Goal: Information Seeking & Learning: Check status

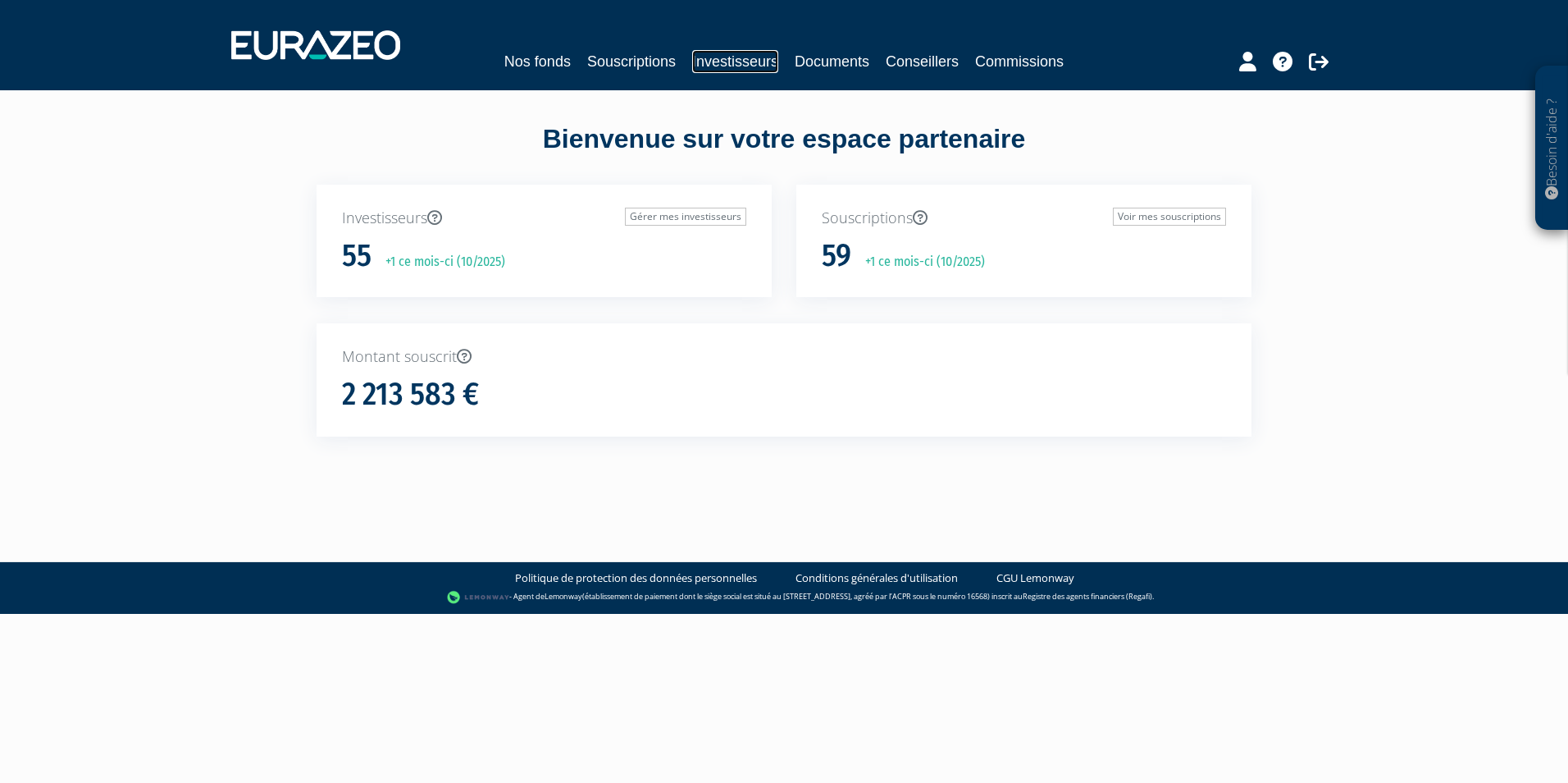
click at [721, 62] on link "Investisseurs" at bounding box center [734, 62] width 86 height 23
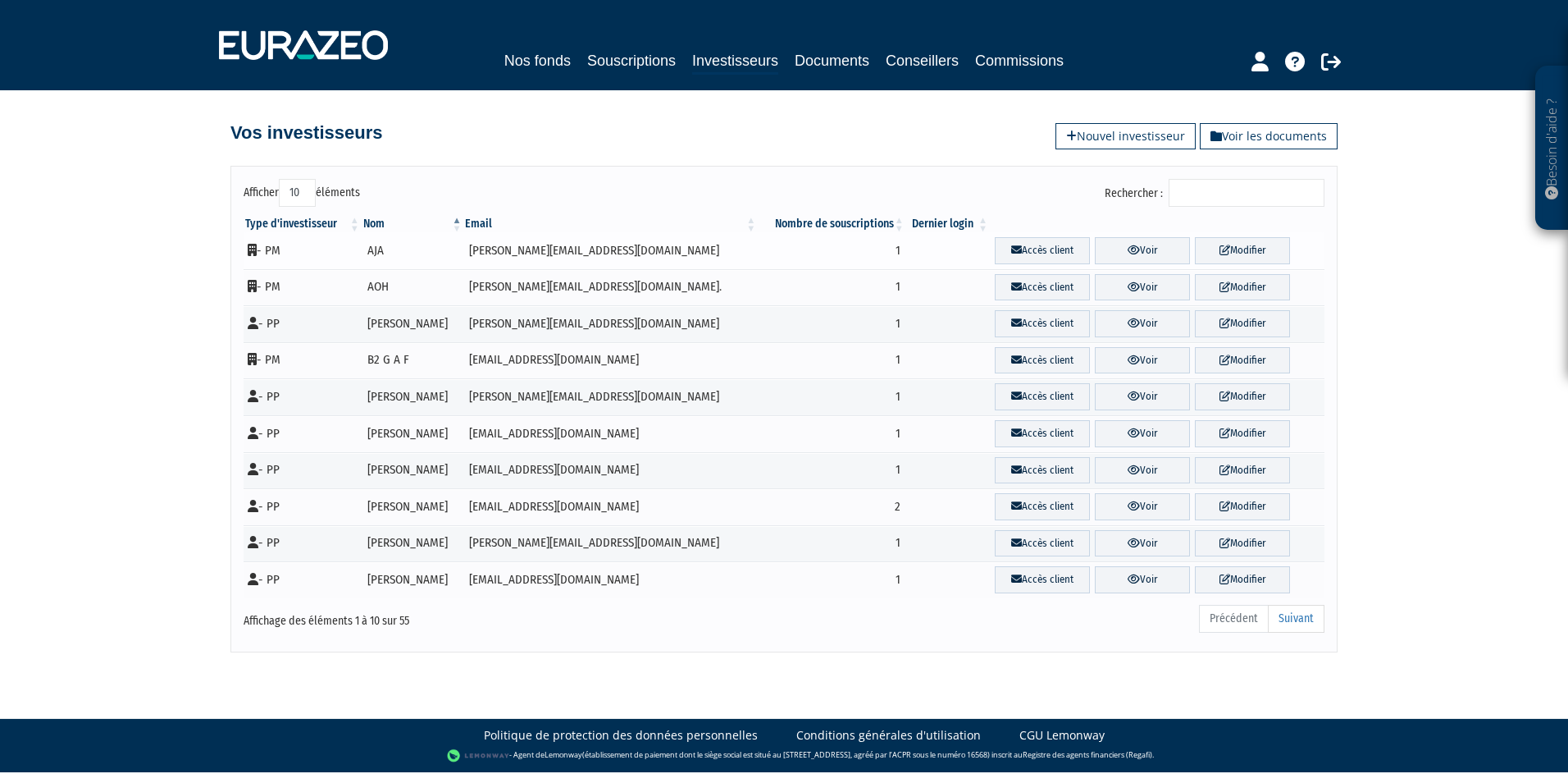
click at [378, 248] on td "AJA" at bounding box center [413, 250] width 102 height 37
click at [1170, 247] on link "Voir" at bounding box center [1142, 250] width 96 height 27
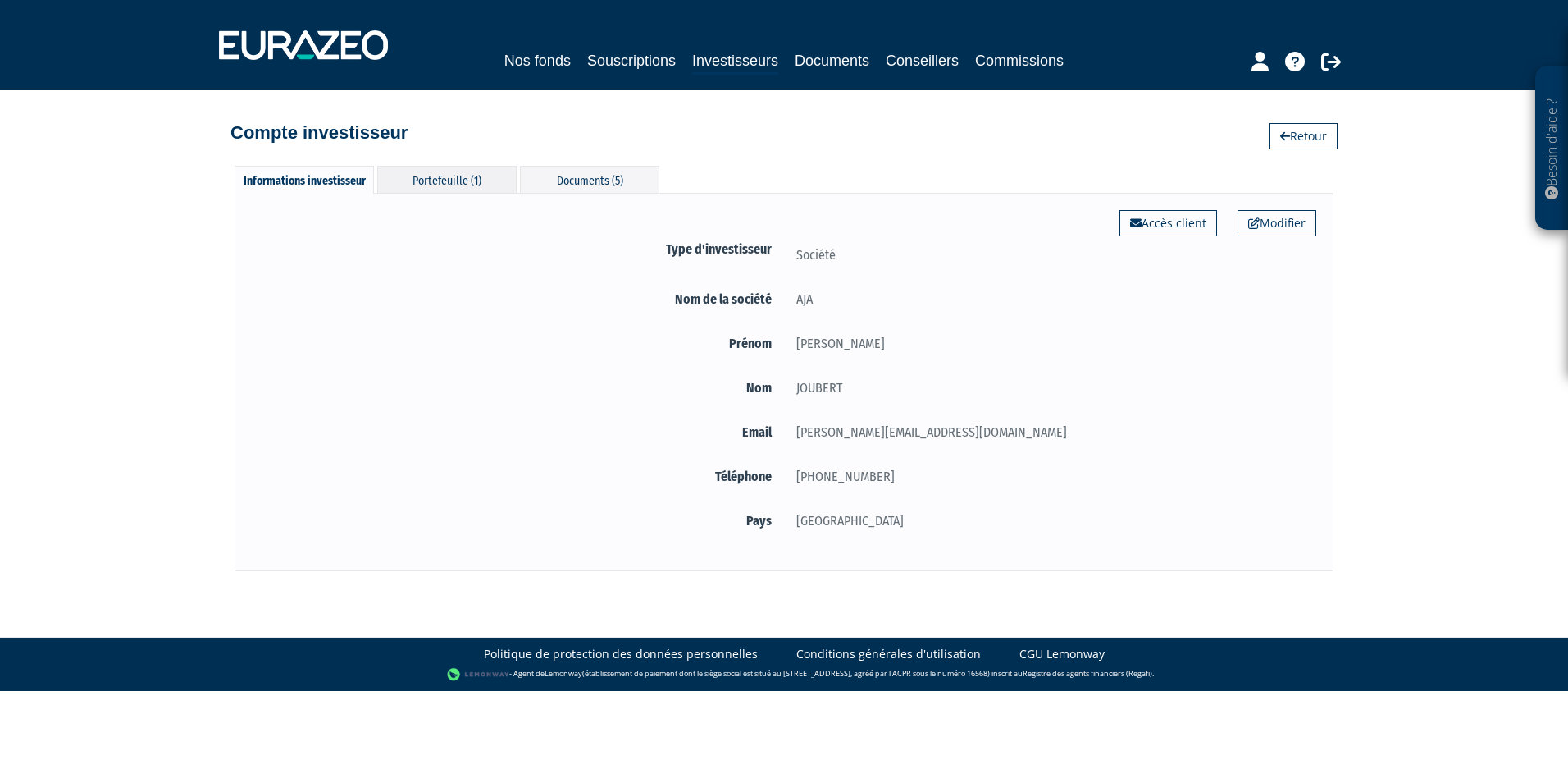
click at [446, 182] on div "Portefeuille (1)" at bounding box center [447, 179] width 139 height 27
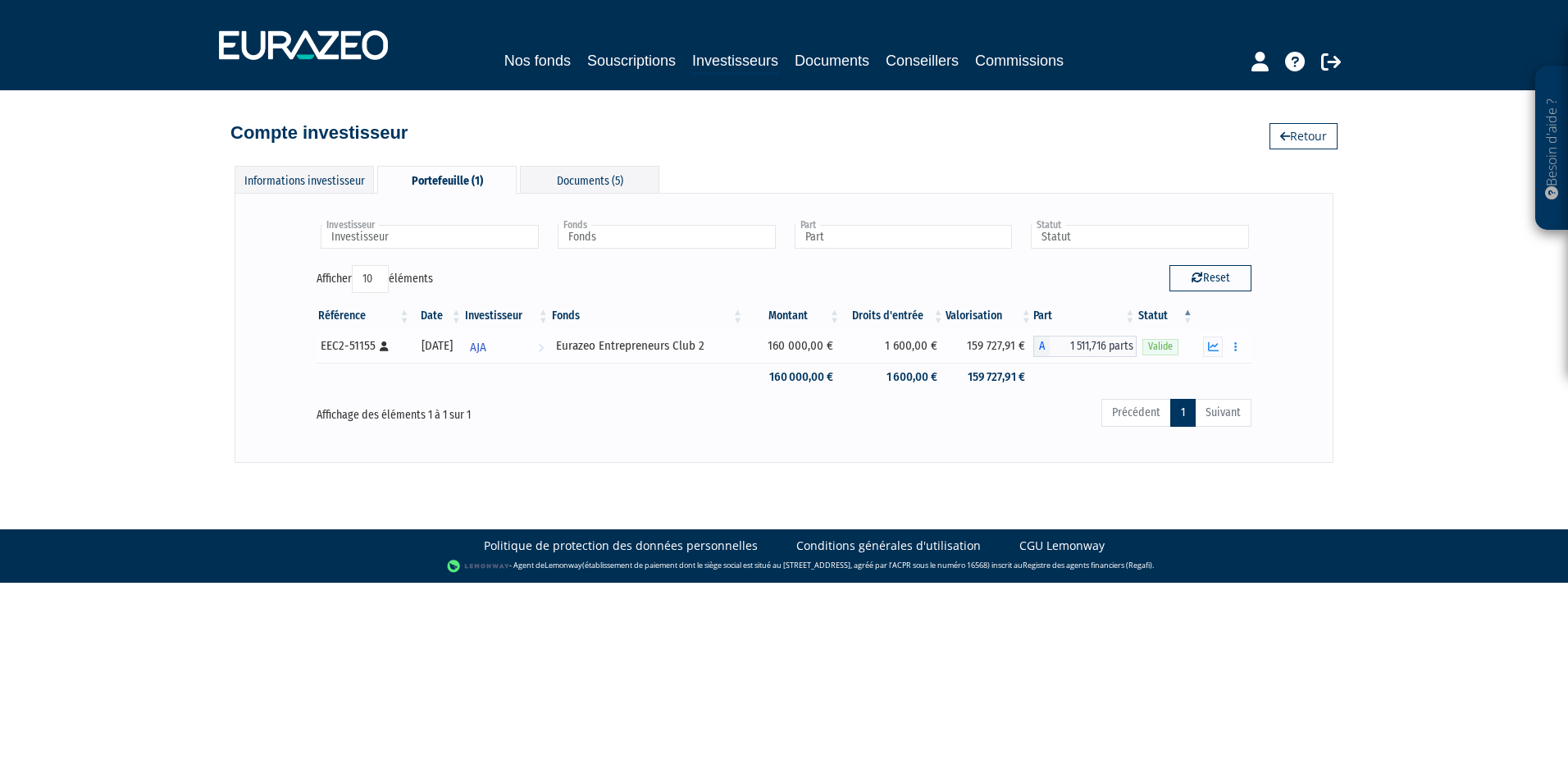
click at [1093, 341] on span "1 511,716 parts" at bounding box center [1093, 346] width 88 height 22
click at [1122, 346] on span "1 511,716 parts" at bounding box center [1093, 346] width 88 height 22
click at [1042, 343] on span "A" at bounding box center [1041, 346] width 16 height 22
click at [1100, 347] on span "1 511,716 parts" at bounding box center [1093, 346] width 88 height 22
click at [1234, 347] on icon "button" at bounding box center [1235, 346] width 3 height 10
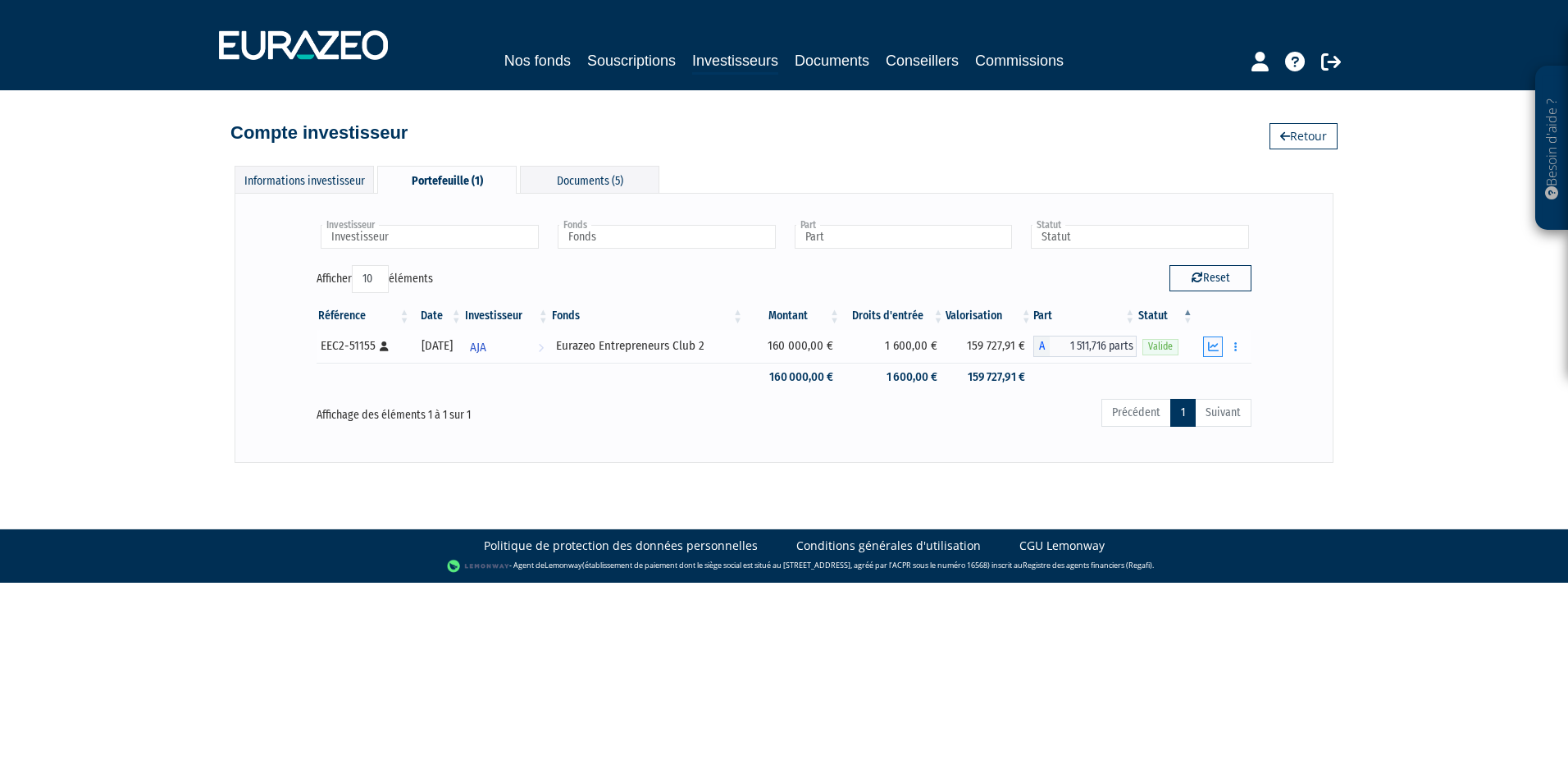
click at [1213, 347] on icon "button" at bounding box center [1212, 346] width 10 height 10
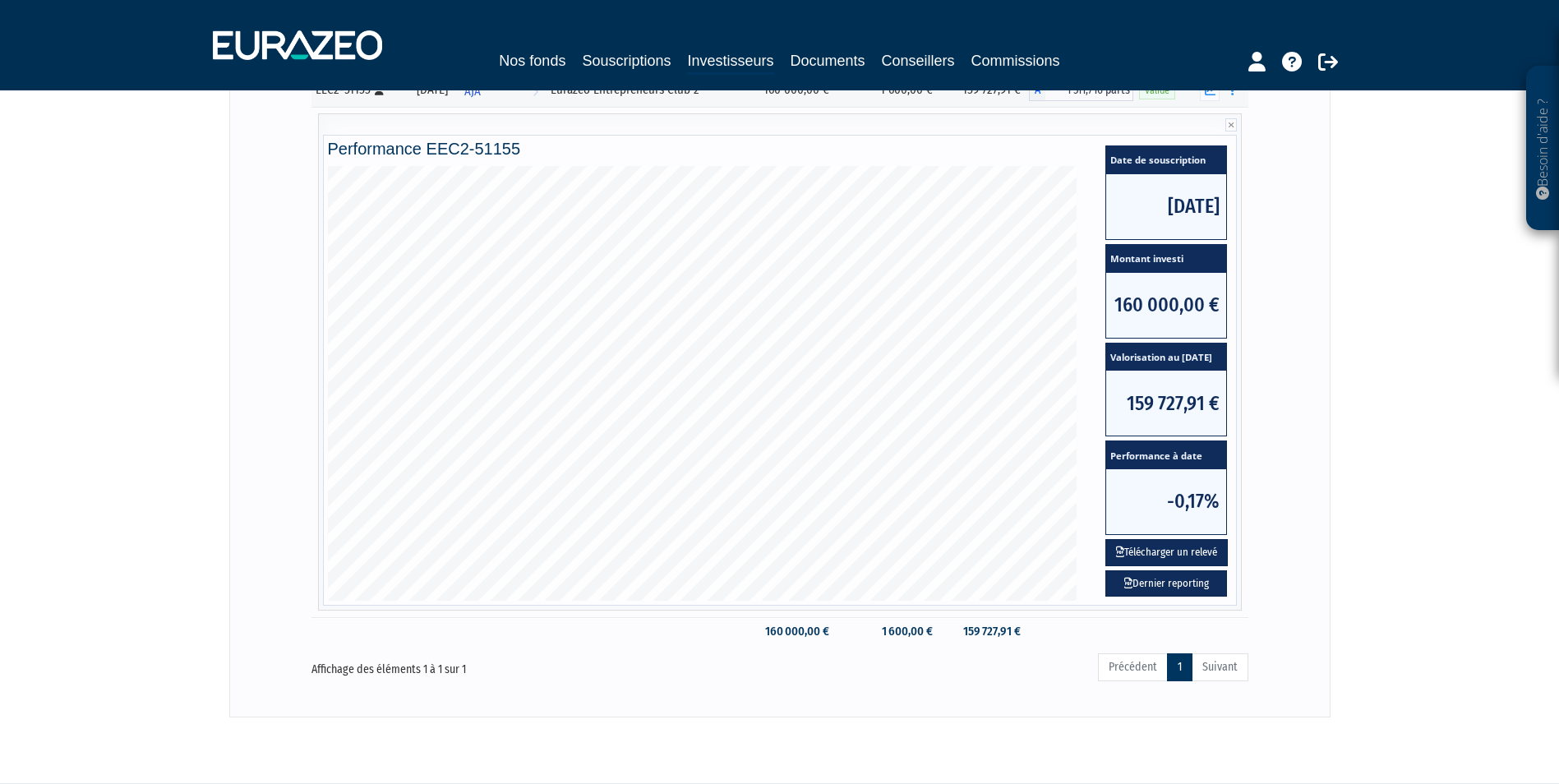
scroll to position [228, 0]
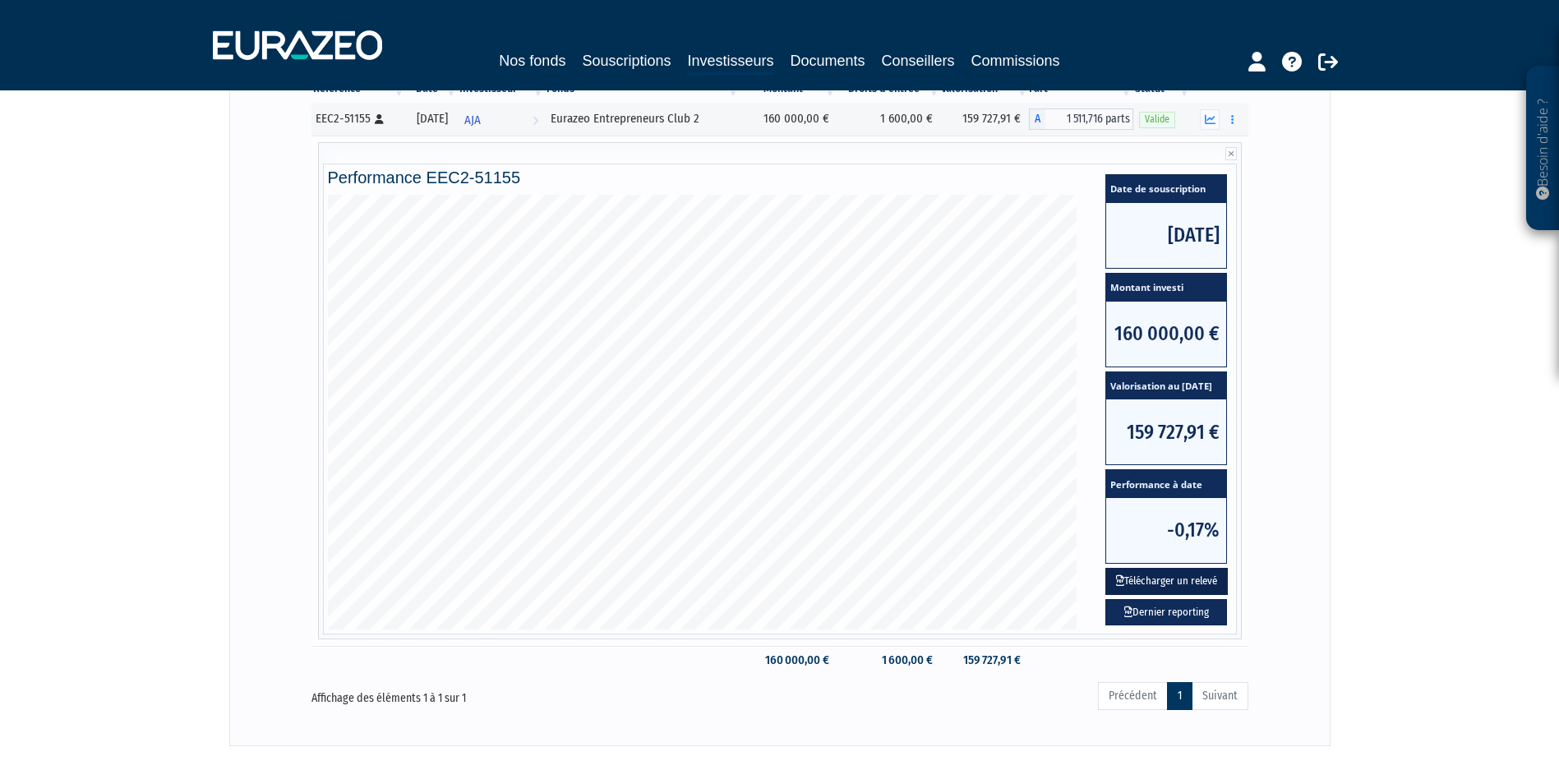
click at [1193, 580] on button "Télécharger un relevé" at bounding box center [1165, 581] width 122 height 27
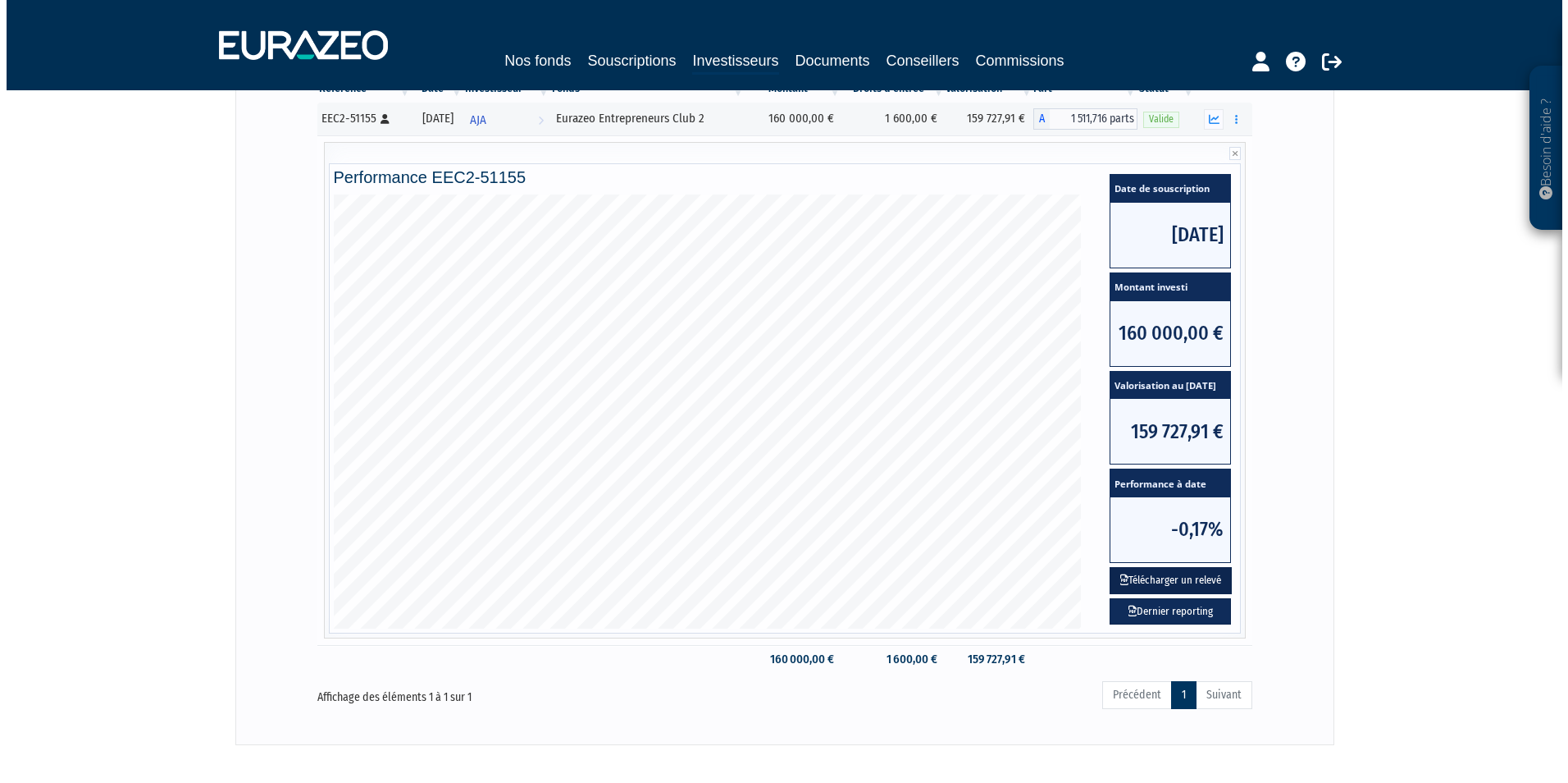
scroll to position [0, 0]
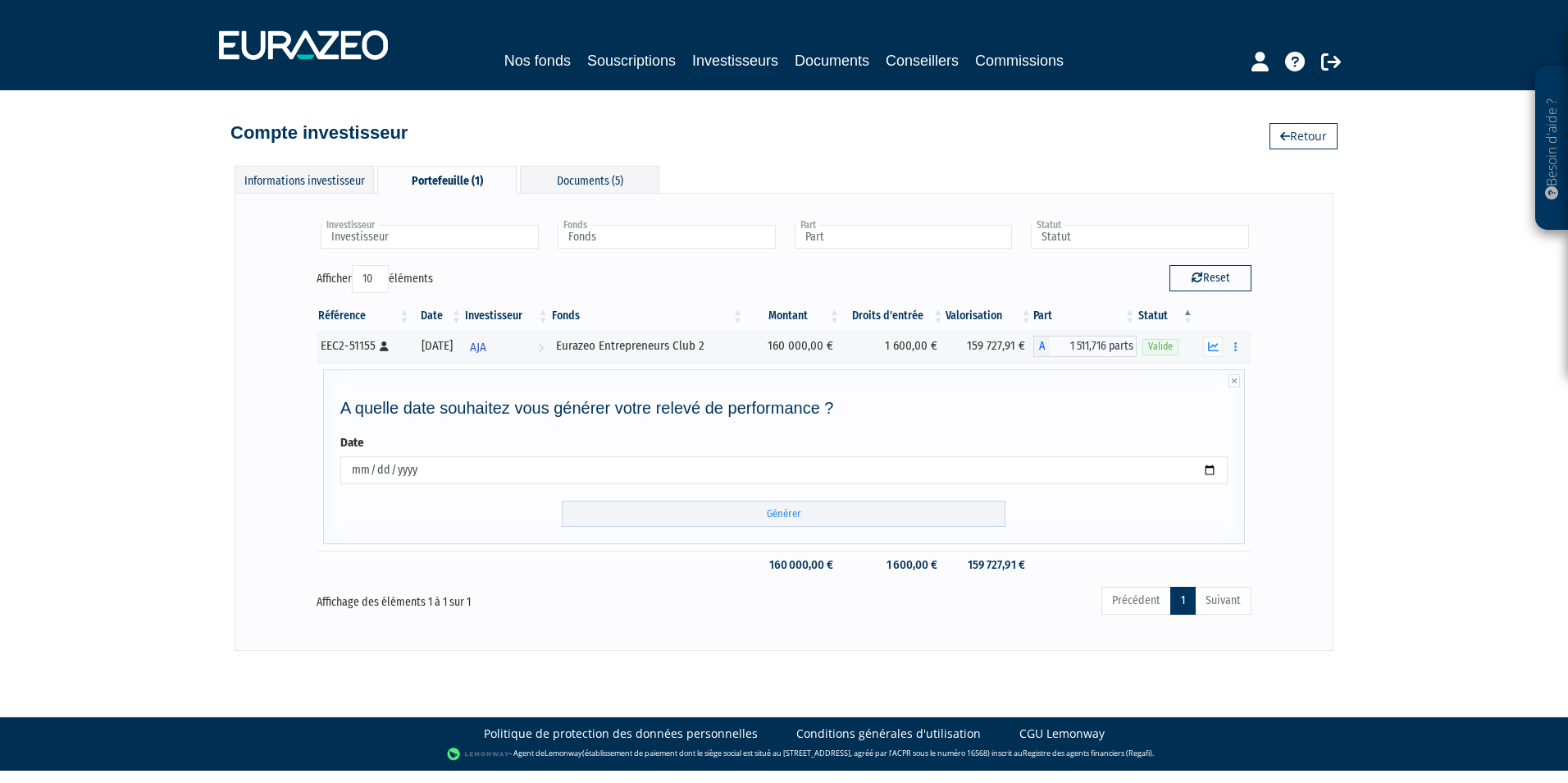
click at [520, 471] on input "2025-10-14" at bounding box center [784, 470] width 888 height 27
type input "2024-12-31"
drag, startPoint x: 1450, startPoint y: 467, endPoint x: 1434, endPoint y: 462, distance: 16.8
click at [1450, 471] on div "Besoin d'aide ? × J'ai besoin d'aide Si vous avez une question à propos du fonc…" at bounding box center [784, 325] width 1568 height 650
click at [795, 520] on input "Générer" at bounding box center [784, 514] width 444 height 27
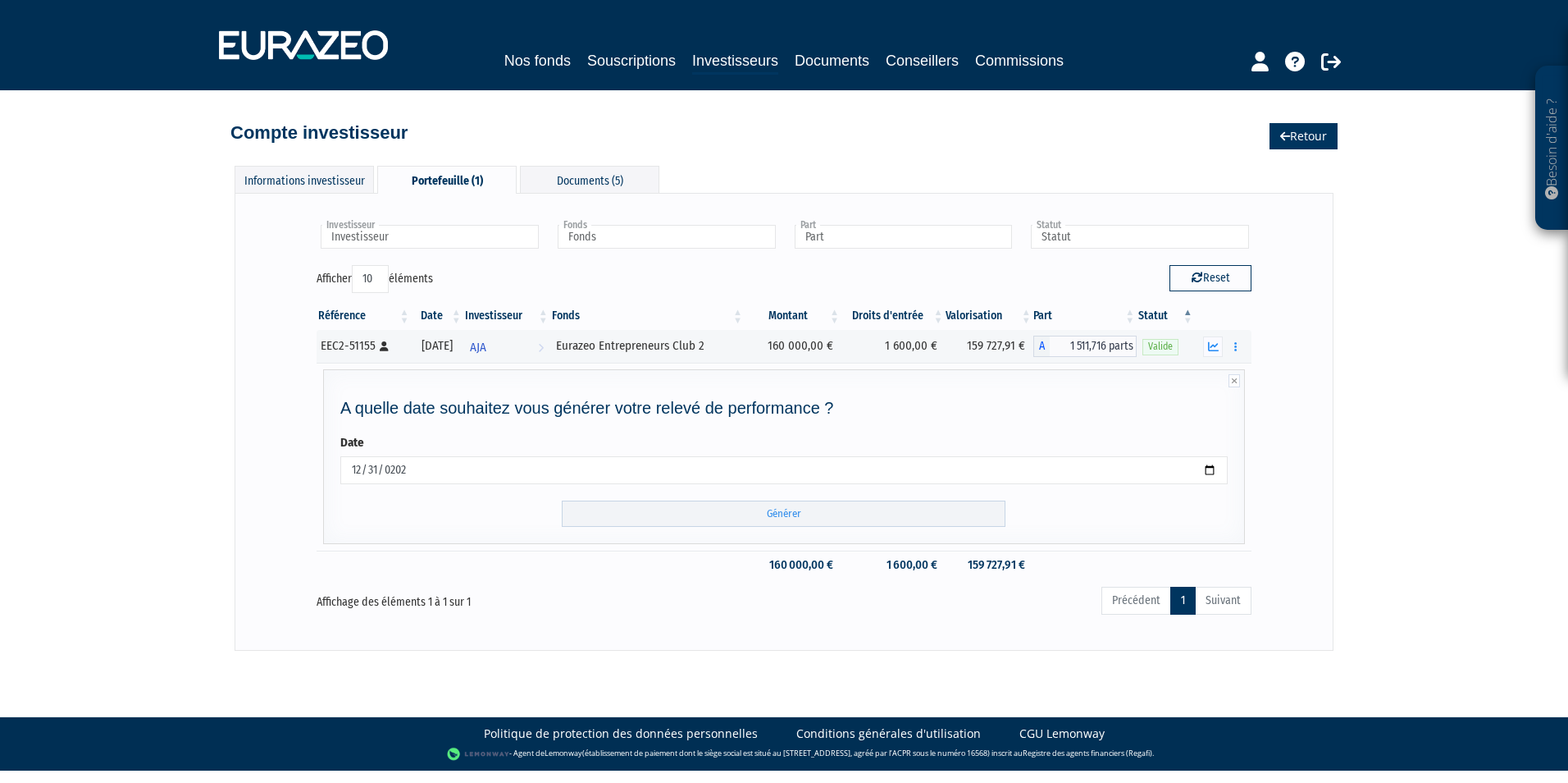
click at [1315, 133] on link "Retour" at bounding box center [1303, 136] width 68 height 27
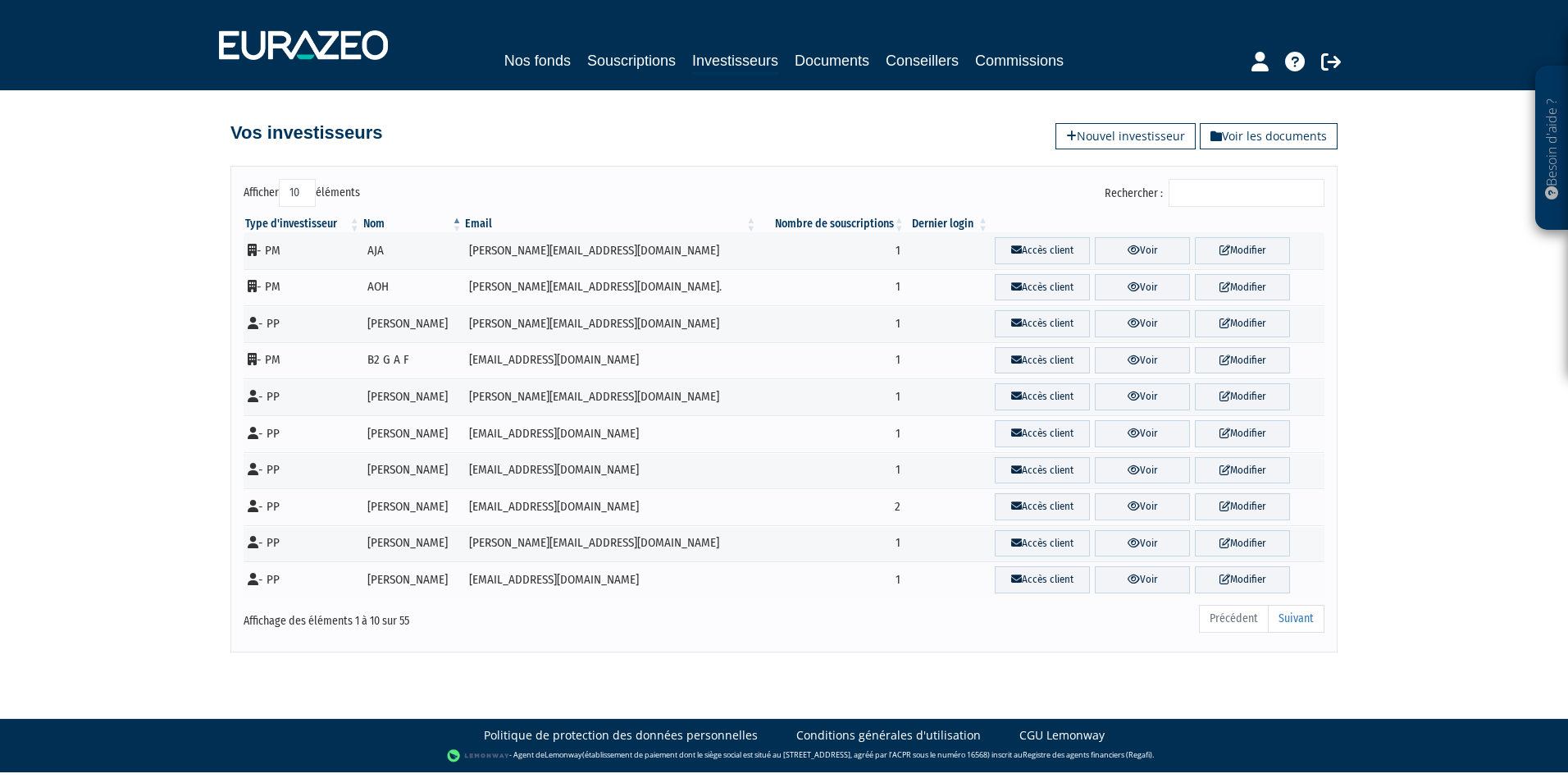
click at [1245, 193] on input "Rechercher :" at bounding box center [1246, 192] width 156 height 27
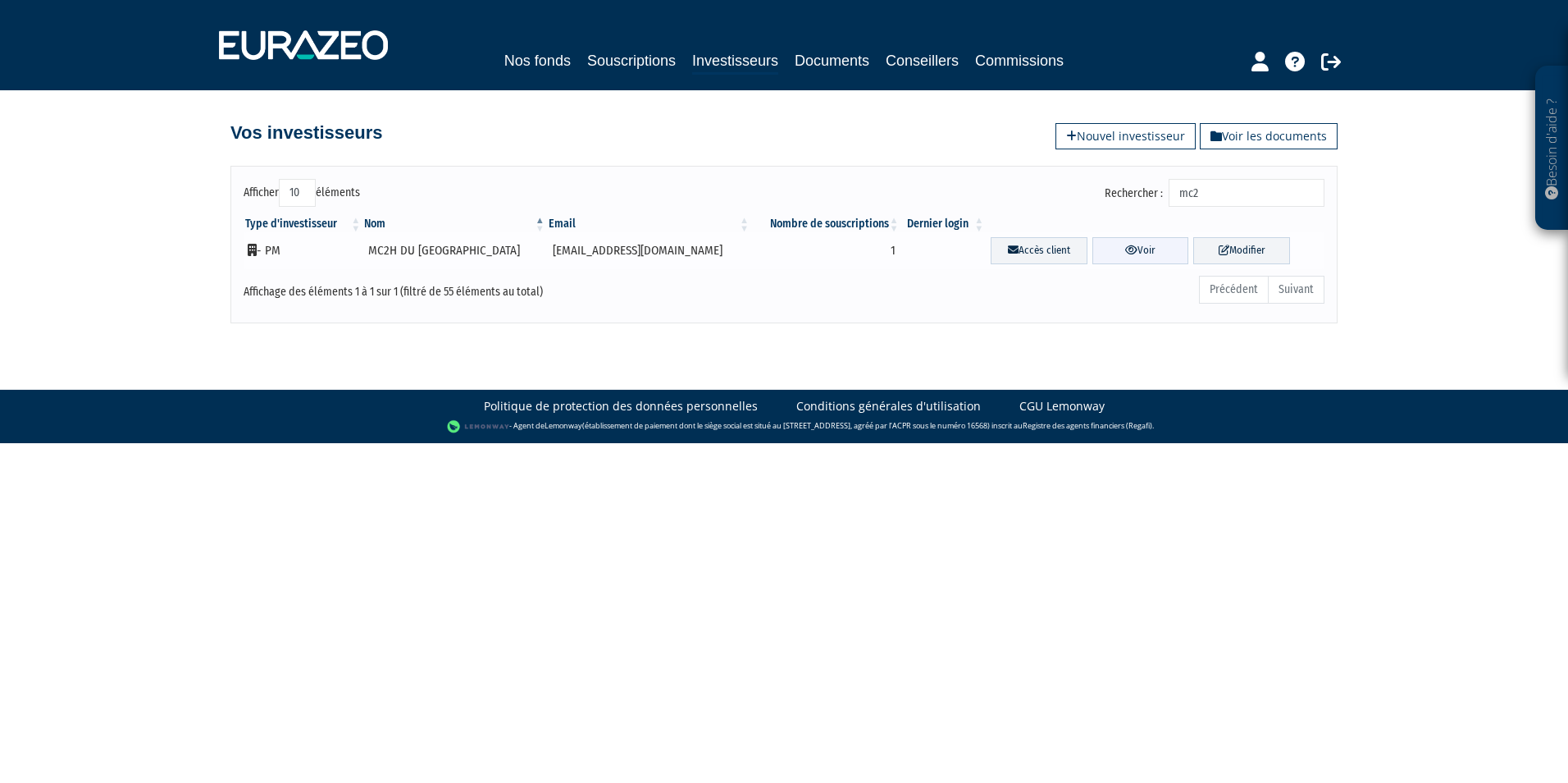
type input "mc2"
click at [1125, 255] on link "Voir" at bounding box center [1140, 250] width 97 height 27
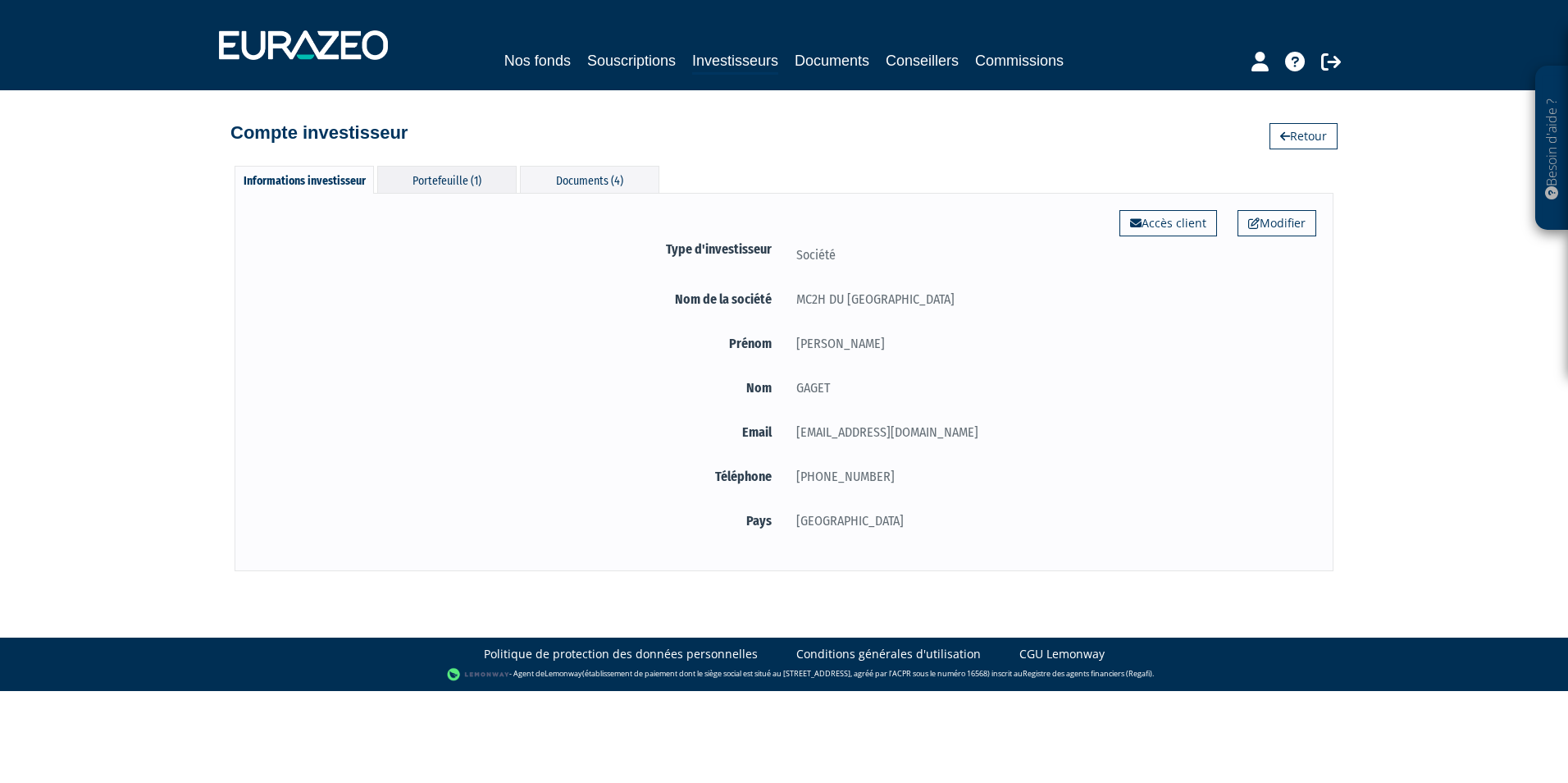
click at [451, 168] on div "Portefeuille (1)" at bounding box center [447, 179] width 139 height 27
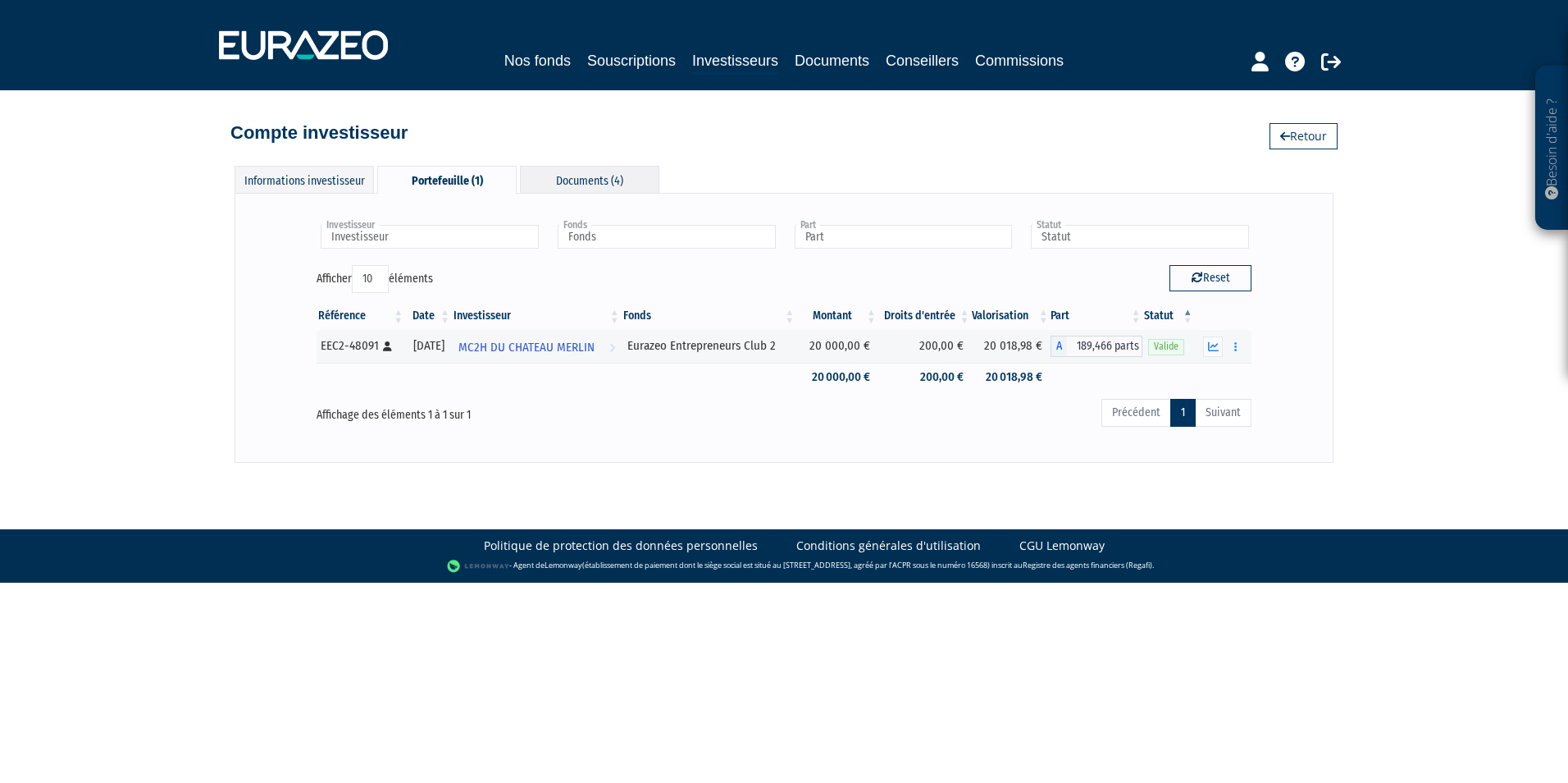
click at [594, 175] on div "Documents (4)" at bounding box center [589, 179] width 139 height 27
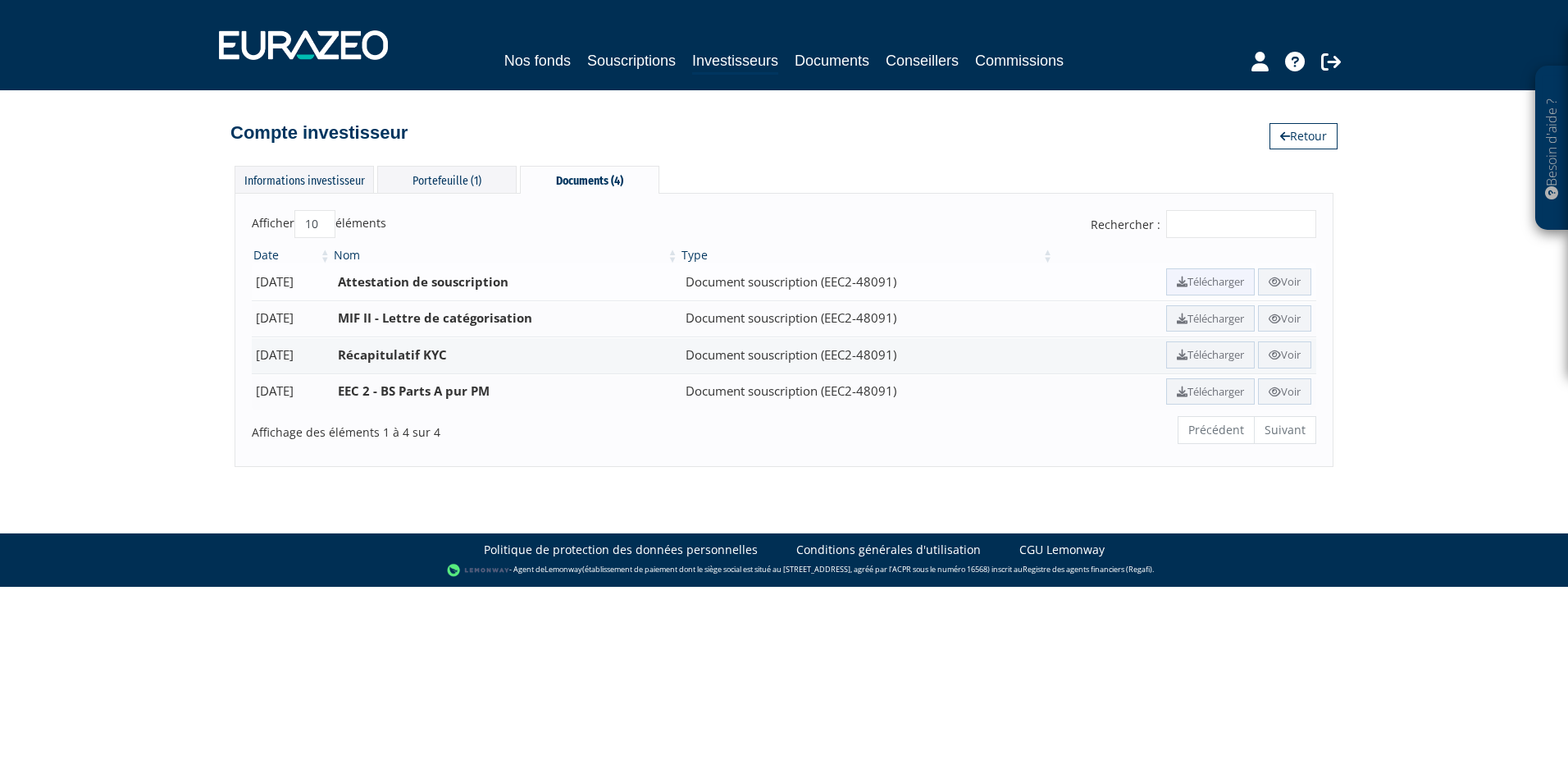
click at [1200, 287] on link "Télécharger" at bounding box center [1210, 281] width 89 height 27
click at [751, 59] on link "Investisseurs" at bounding box center [734, 62] width 86 height 26
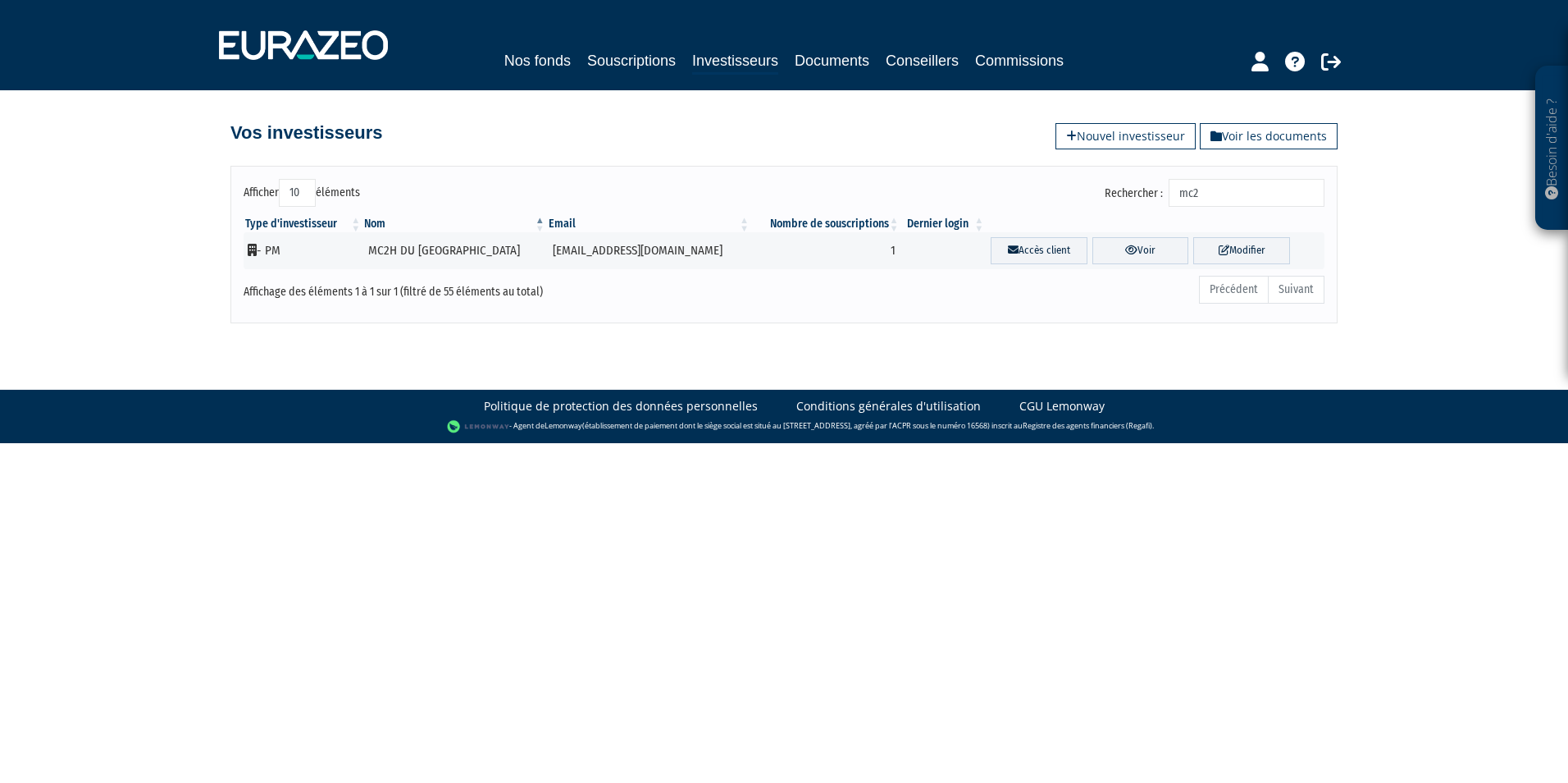
drag, startPoint x: 1237, startPoint y: 202, endPoint x: 1120, endPoint y: 200, distance: 117.0
click at [1120, 200] on label "Rechercher : mc2" at bounding box center [1214, 192] width 220 height 27
type input "aja"
click at [1113, 242] on link "Voir" at bounding box center [1132, 250] width 102 height 27
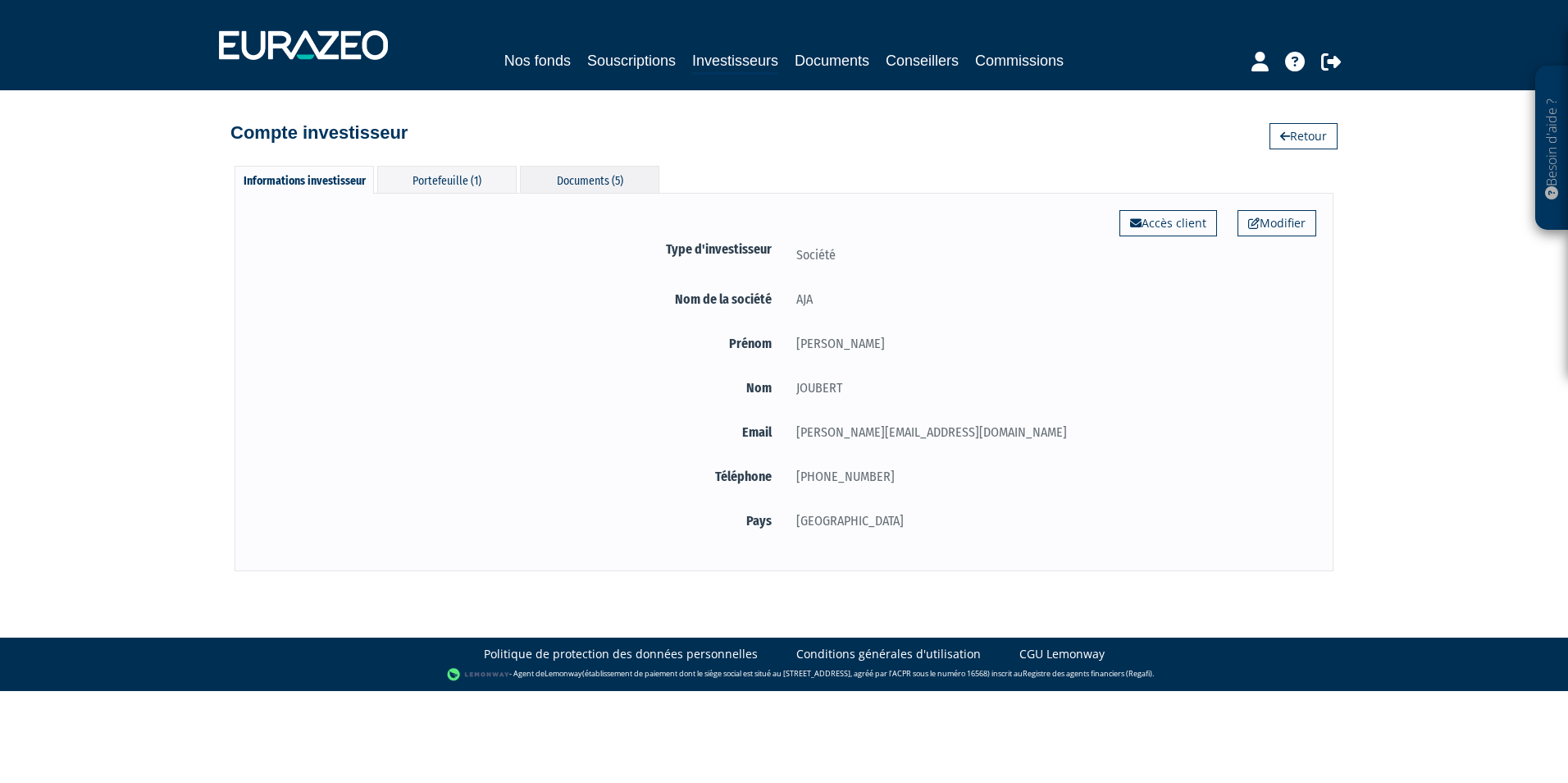
click at [578, 183] on div "Documents (5)" at bounding box center [589, 179] width 139 height 27
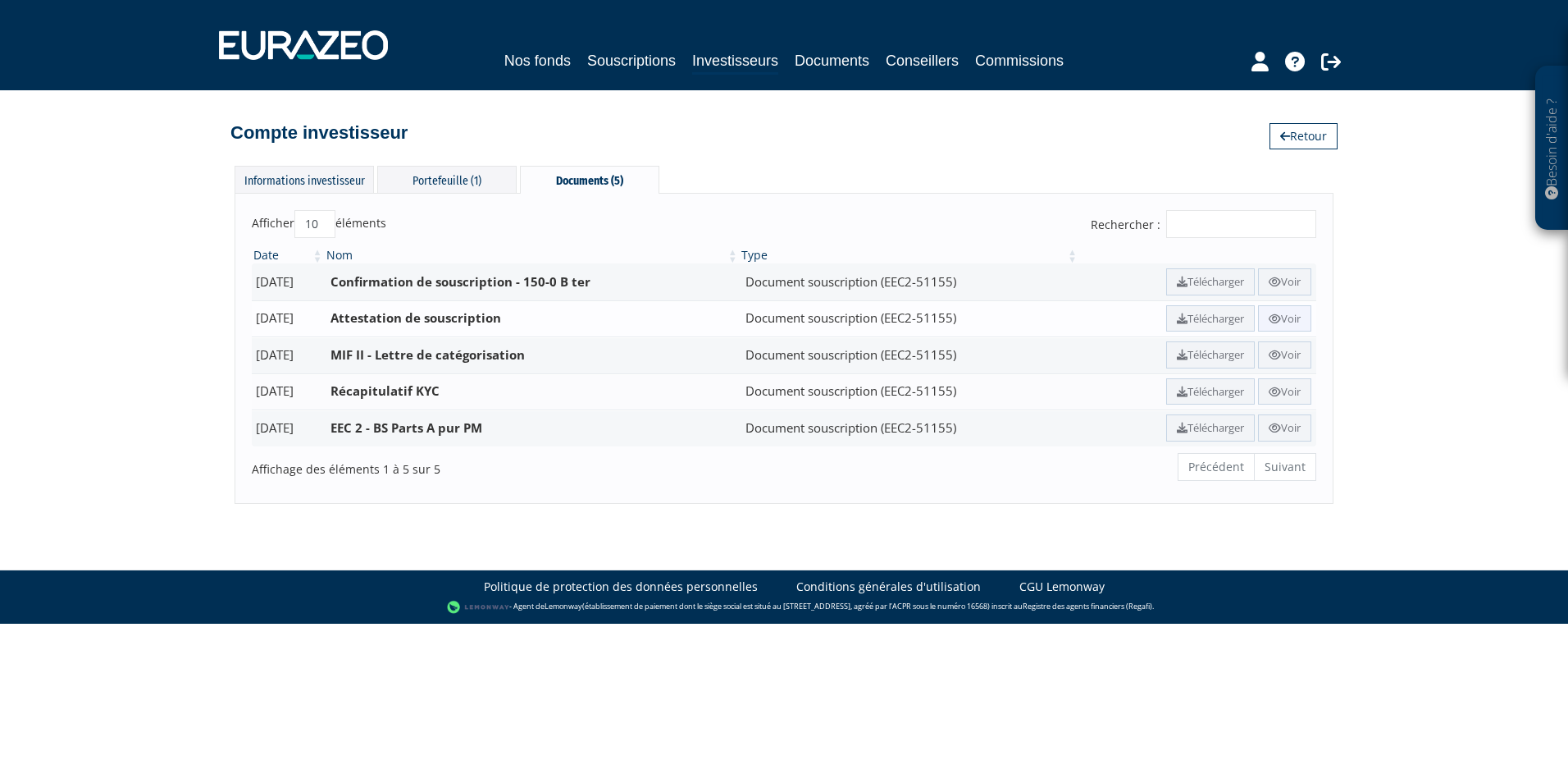
click at [1297, 317] on link "Voir" at bounding box center [1284, 318] width 53 height 27
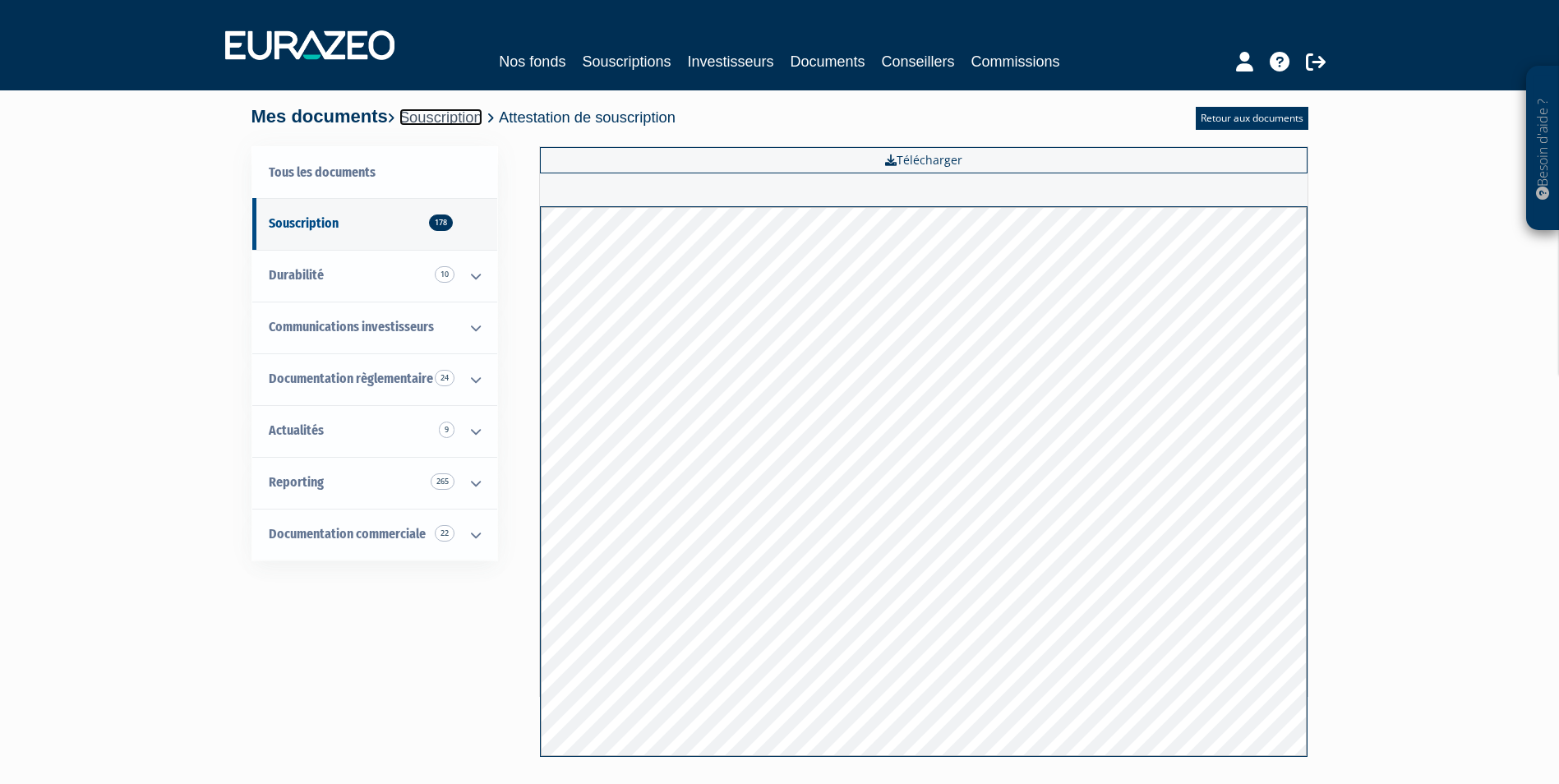
click at [452, 116] on link "Souscription" at bounding box center [441, 117] width 83 height 17
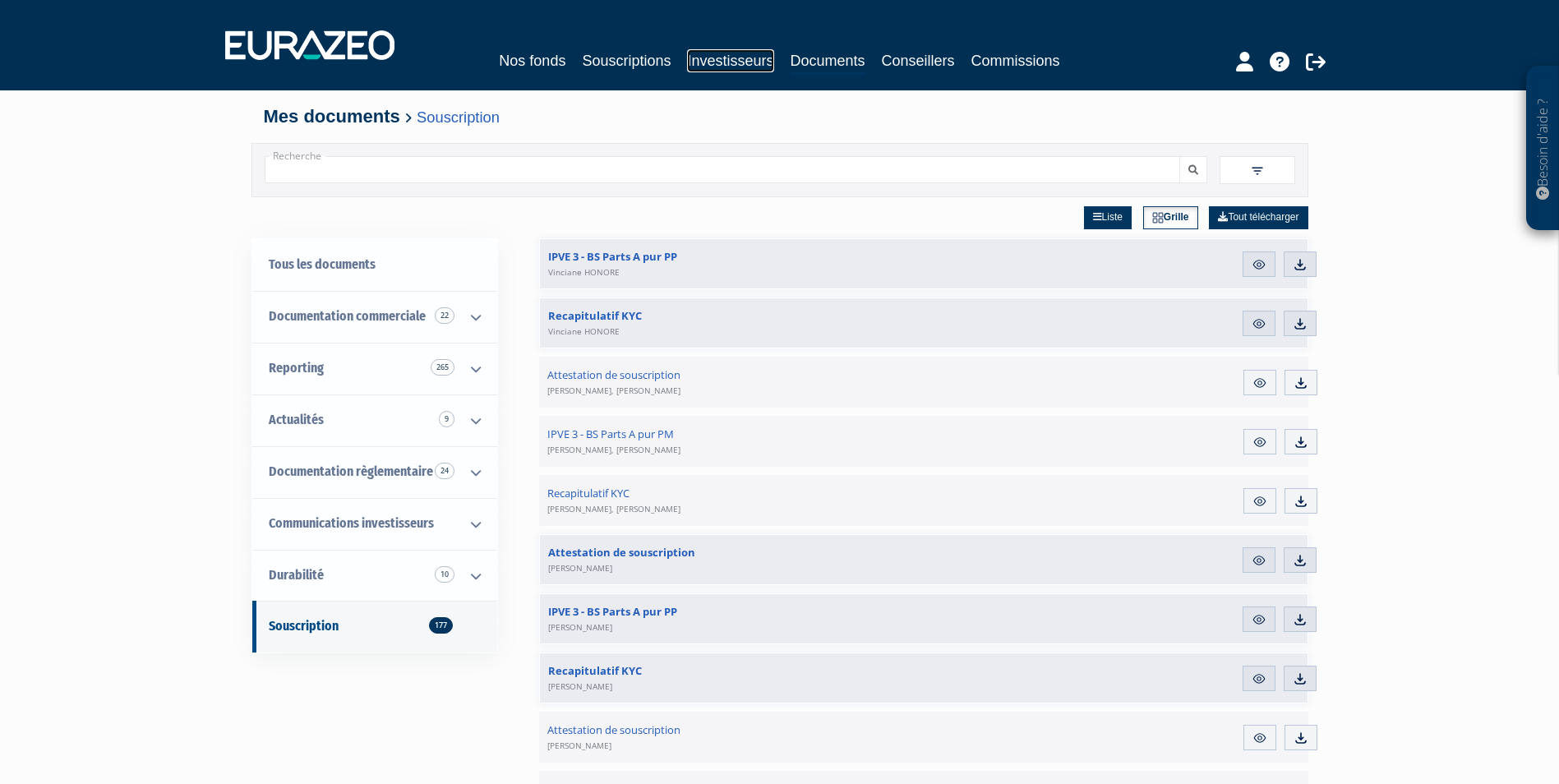
click at [746, 62] on link "Investisseurs" at bounding box center [729, 61] width 86 height 23
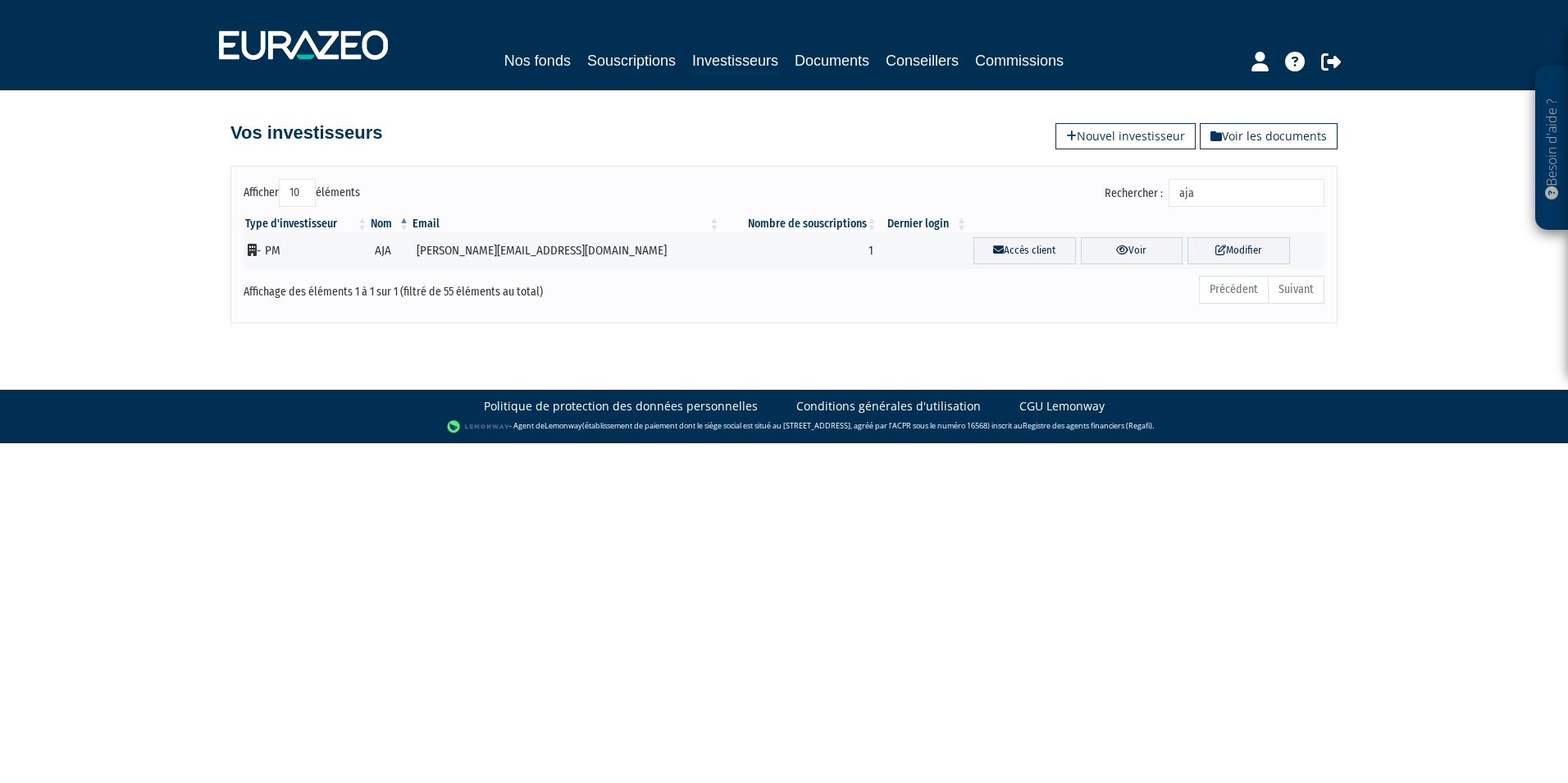
drag, startPoint x: 1271, startPoint y: 189, endPoint x: 891, endPoint y: 219, distance: 381.2
click at [891, 219] on div "Afficher 10 25 50 100 éléments Rechercher : aja Type d'investisseur Nom Email N…" at bounding box center [784, 244] width 1081 height 132
type input "parigot"
click at [1074, 249] on link "Voir" at bounding box center [1127, 250] width 106 height 27
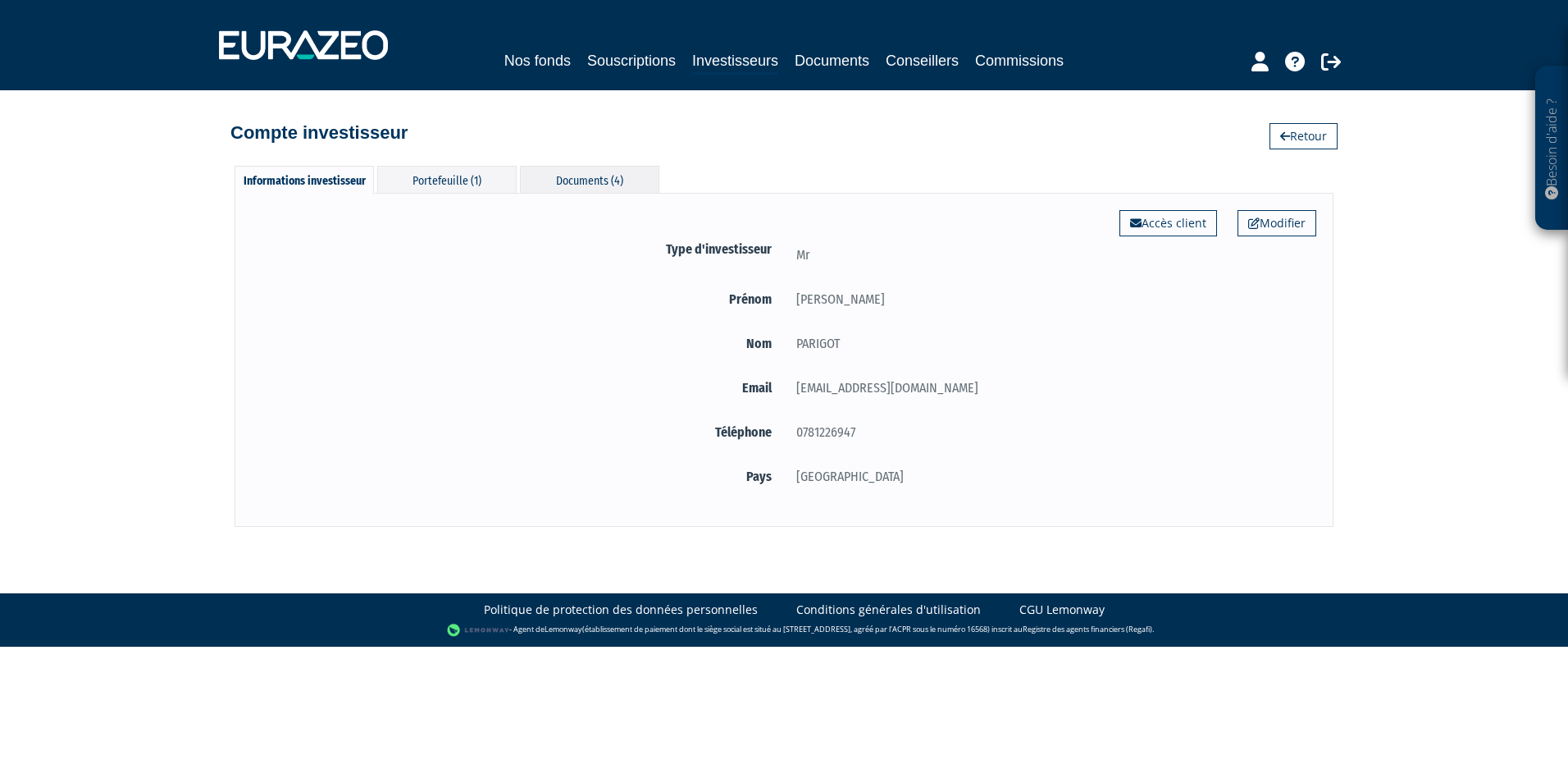
click at [611, 179] on div "Documents (4)" at bounding box center [589, 179] width 139 height 27
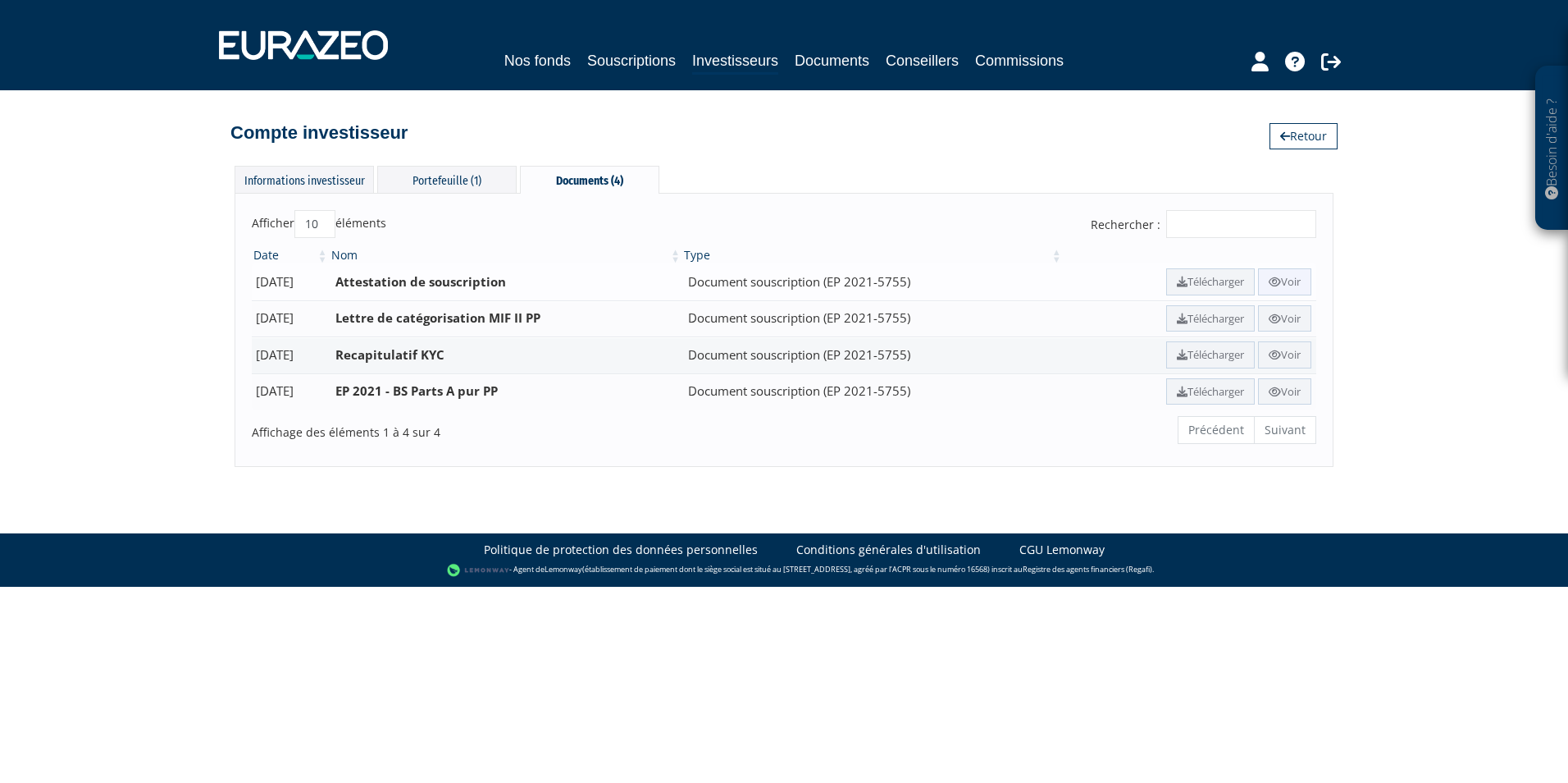
click at [1269, 280] on icon at bounding box center [1275, 281] width 12 height 10
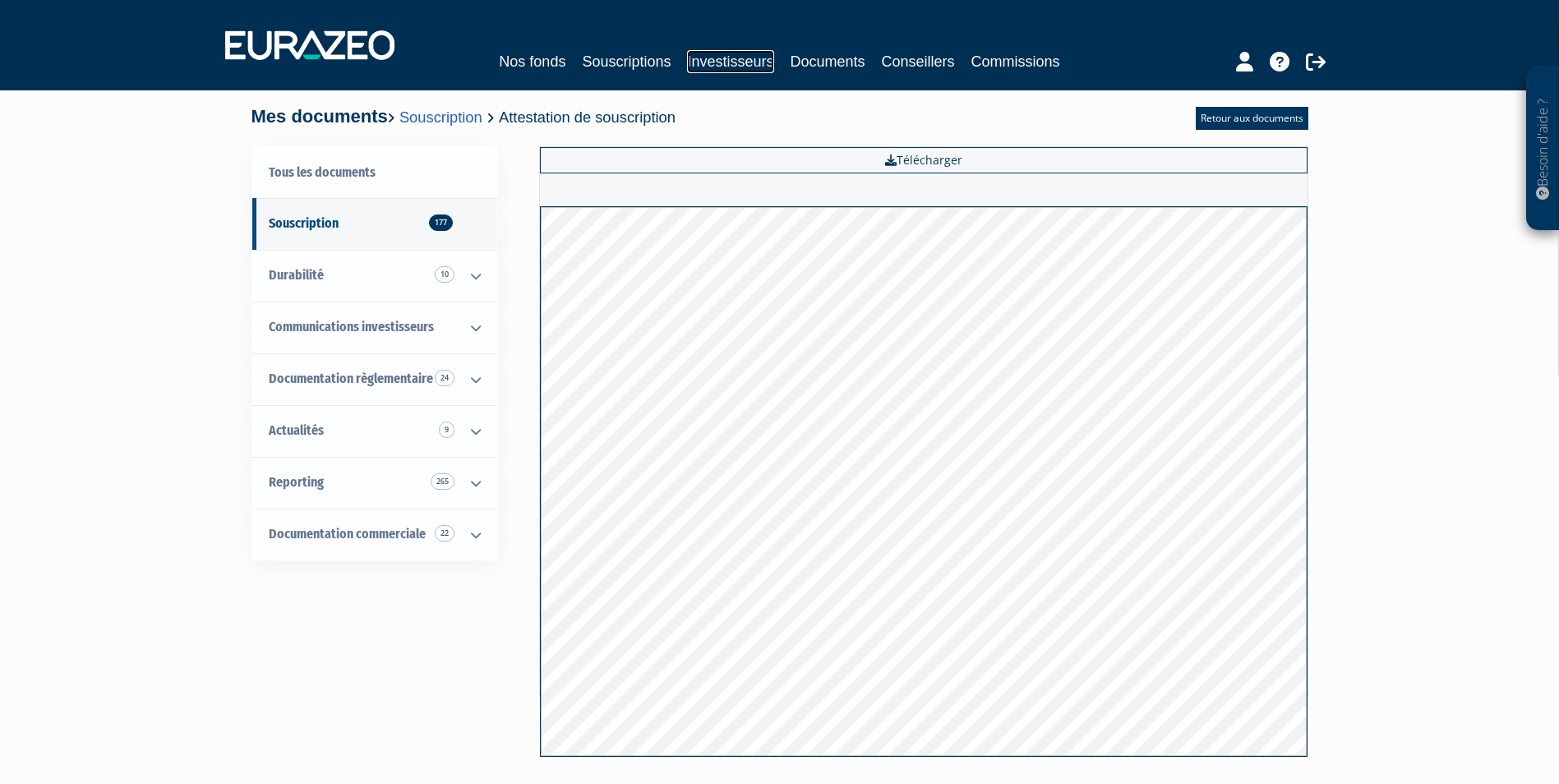
click at [729, 62] on link "Investisseurs" at bounding box center [729, 62] width 86 height 23
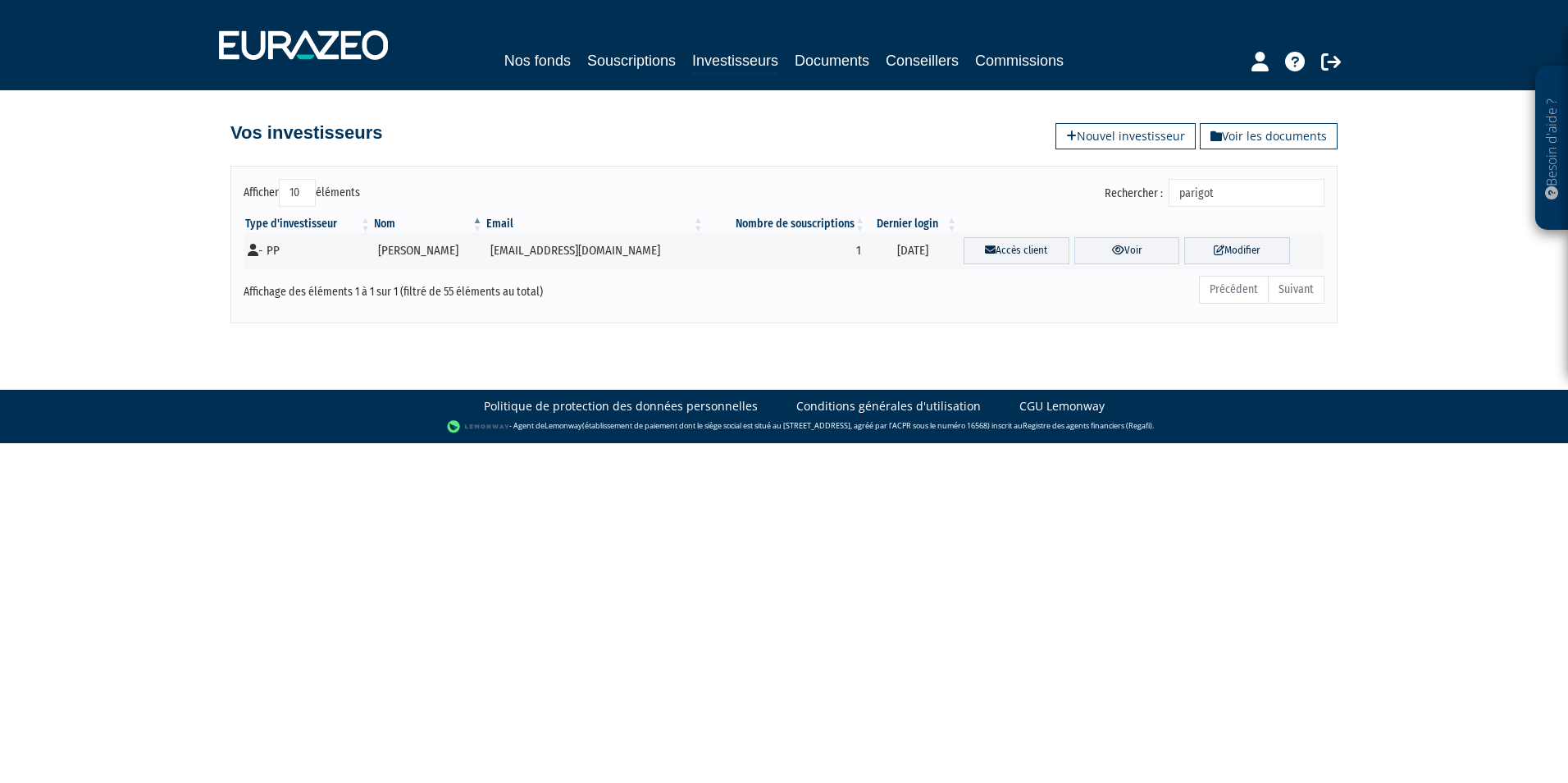
drag, startPoint x: 1231, startPoint y: 194, endPoint x: 1068, endPoint y: 174, distance: 164.2
click at [1068, 174] on div "Afficher 10 25 50 100 éléments Rechercher : parigot Type d'investisseur Nom Ema…" at bounding box center [784, 244] width 1107 height 157
type input "abric"
click at [1115, 243] on link "Voir" at bounding box center [1141, 250] width 96 height 27
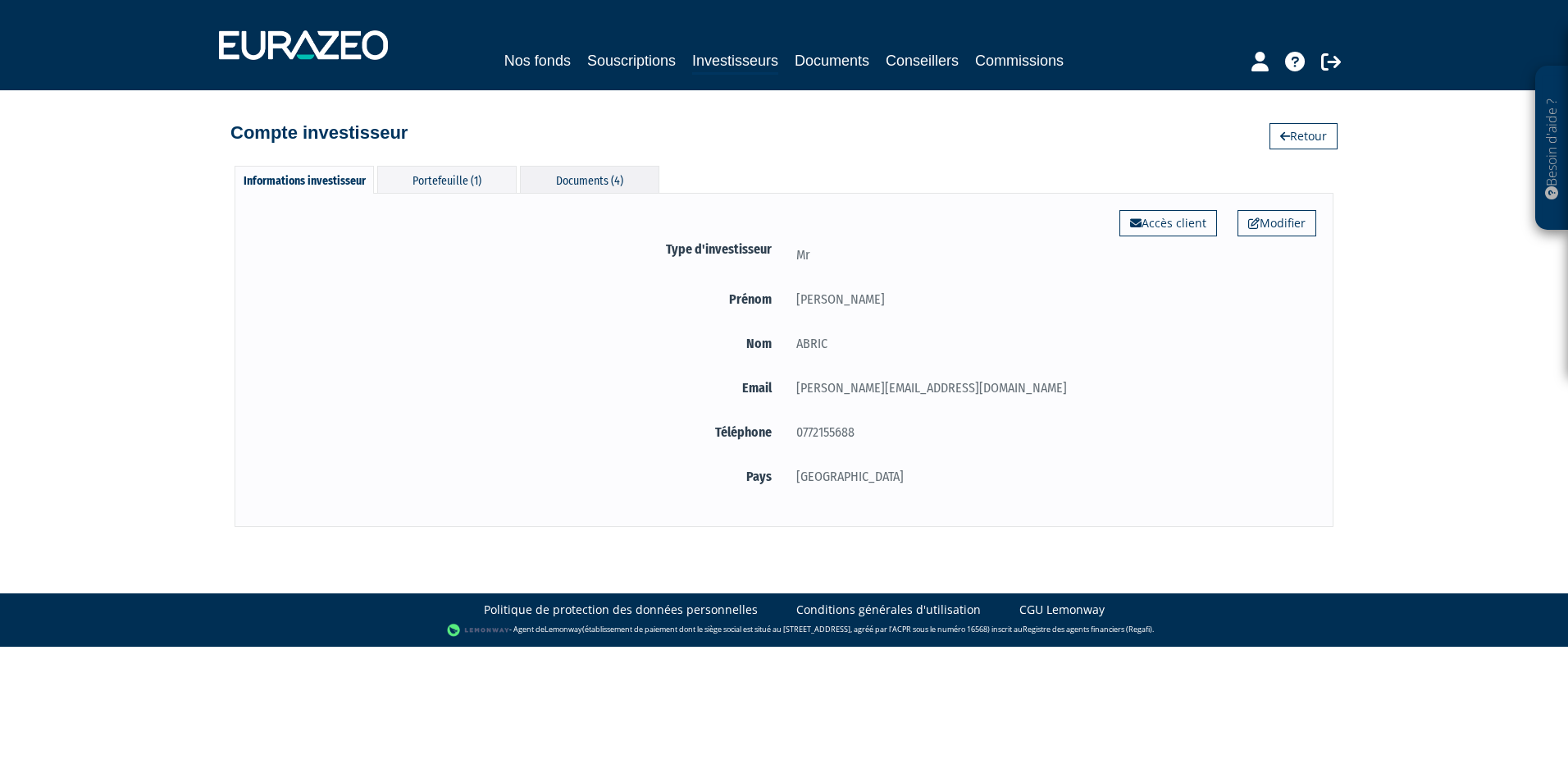
click at [559, 185] on div "Documents (4)" at bounding box center [589, 179] width 139 height 27
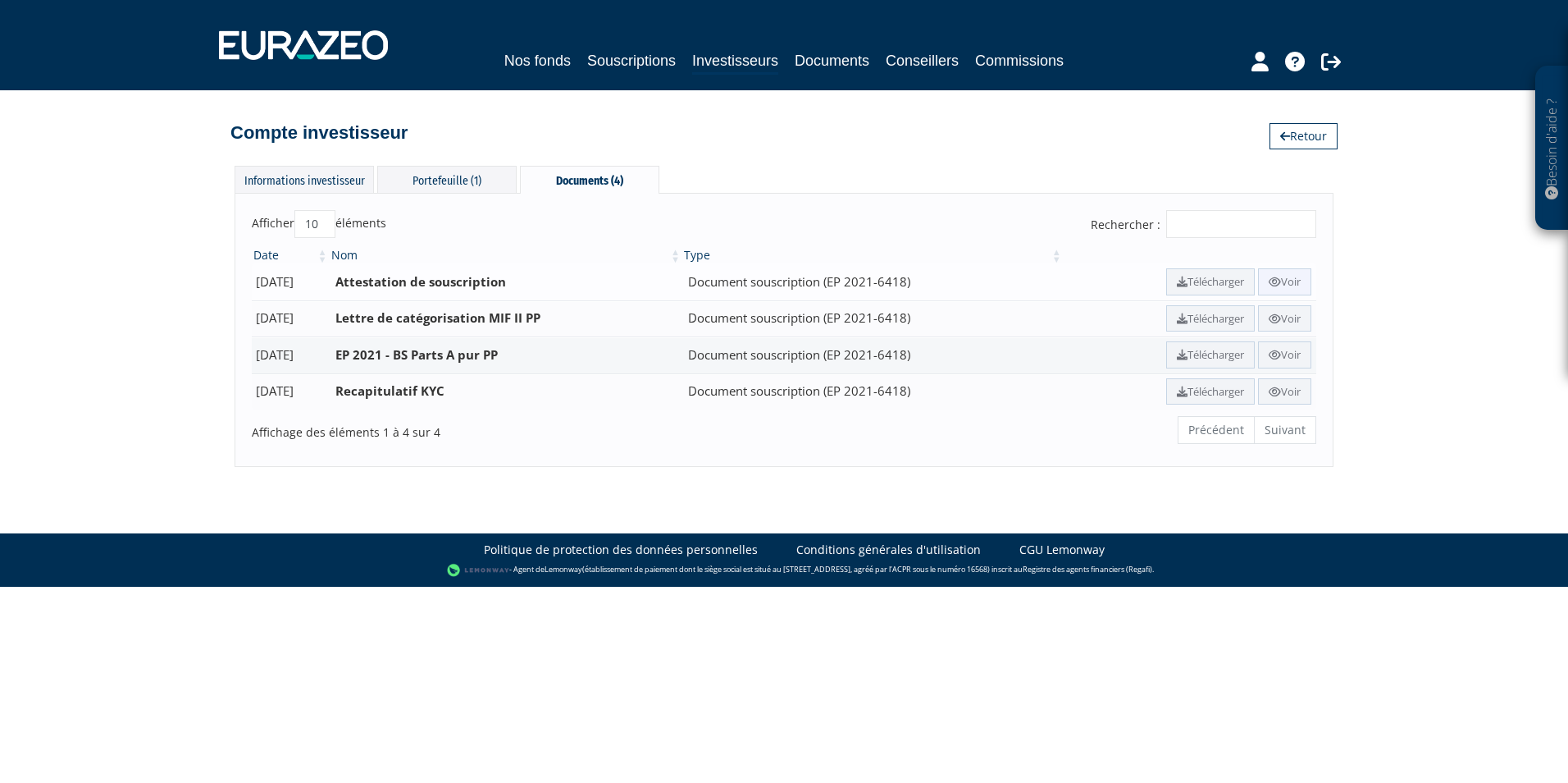
click at [1284, 279] on link "Voir" at bounding box center [1284, 281] width 53 height 27
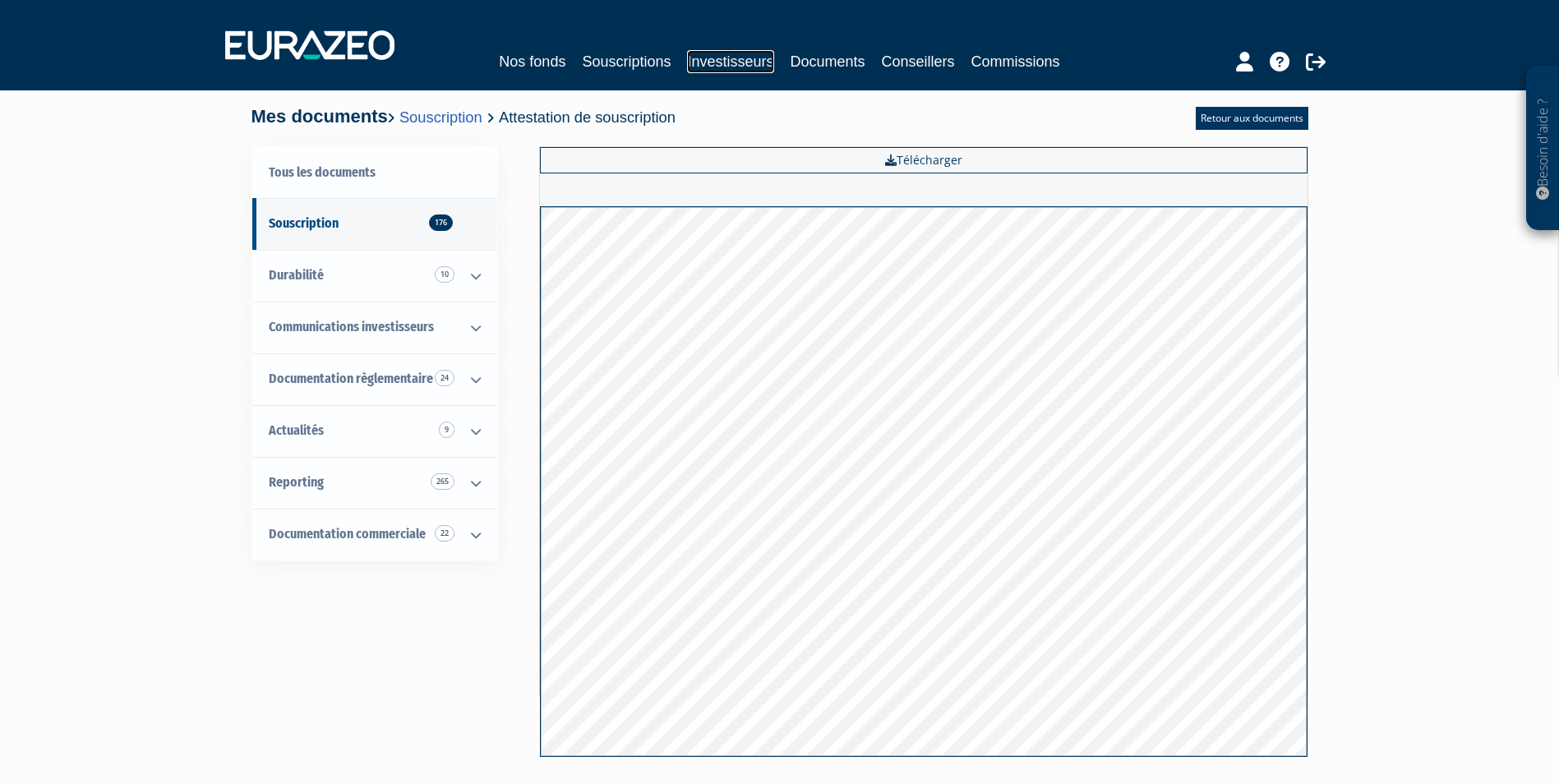
click at [740, 66] on link "Investisseurs" at bounding box center [729, 62] width 86 height 23
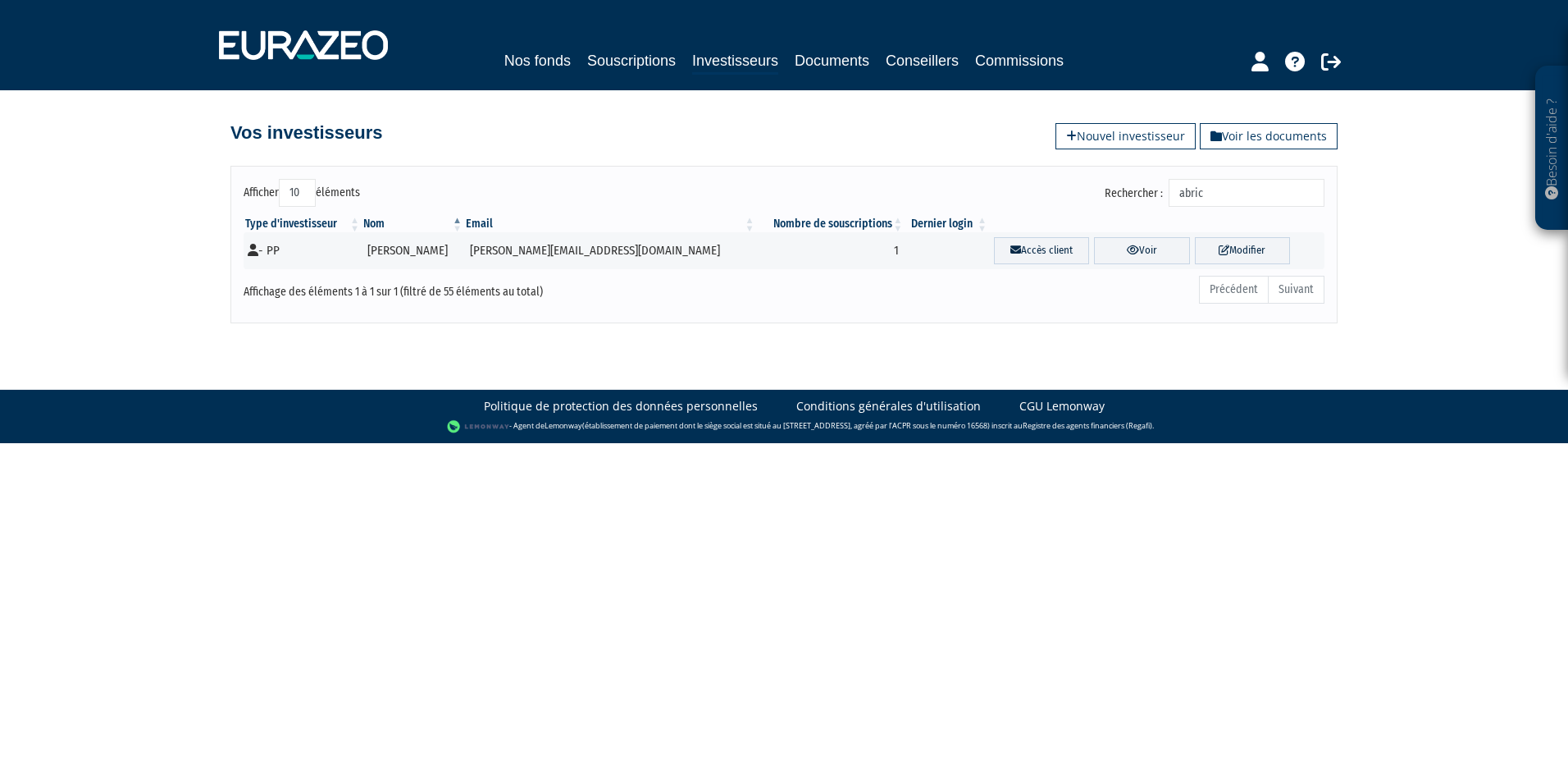
drag, startPoint x: 1225, startPoint y: 193, endPoint x: 1110, endPoint y: 189, distance: 115.1
click at [1110, 189] on div "Rechercher : abric" at bounding box center [1060, 195] width 528 height 32
type input "rocher"
click at [1082, 245] on link "Voir" at bounding box center [1127, 250] width 106 height 27
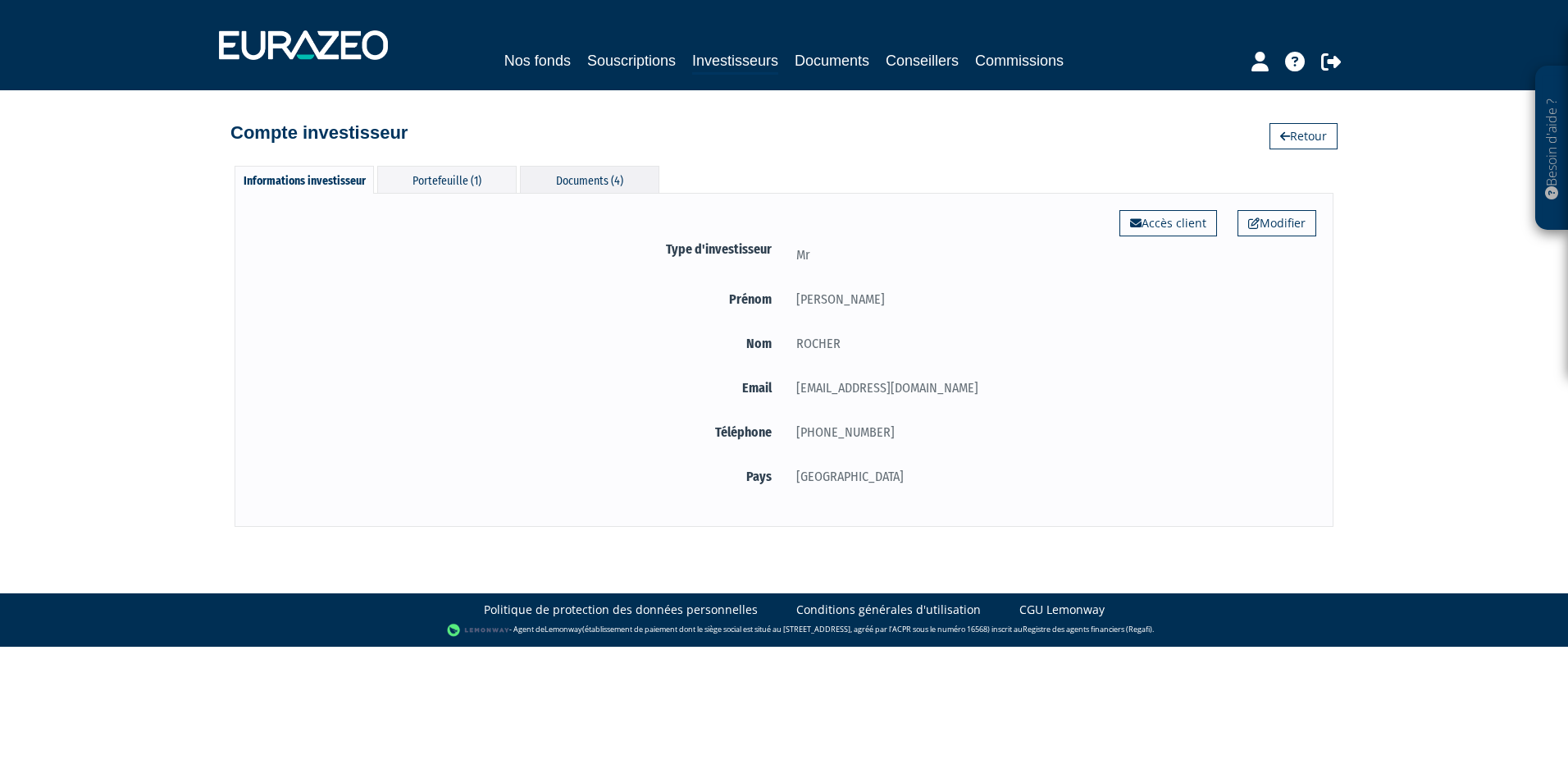
click at [591, 186] on div "Documents (4)" at bounding box center [589, 179] width 139 height 27
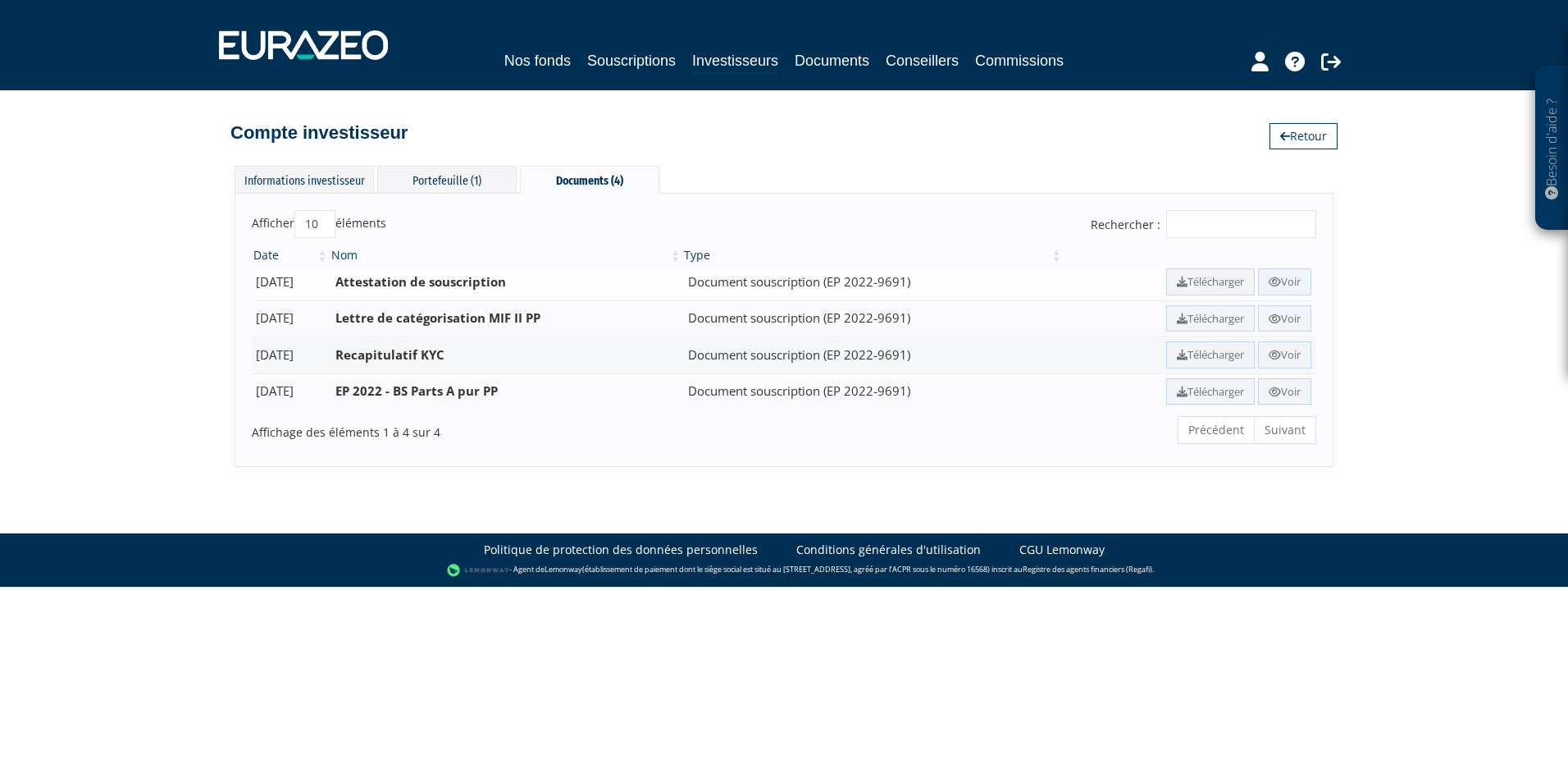
click at [1279, 281] on link "Voir" at bounding box center [1284, 281] width 53 height 27
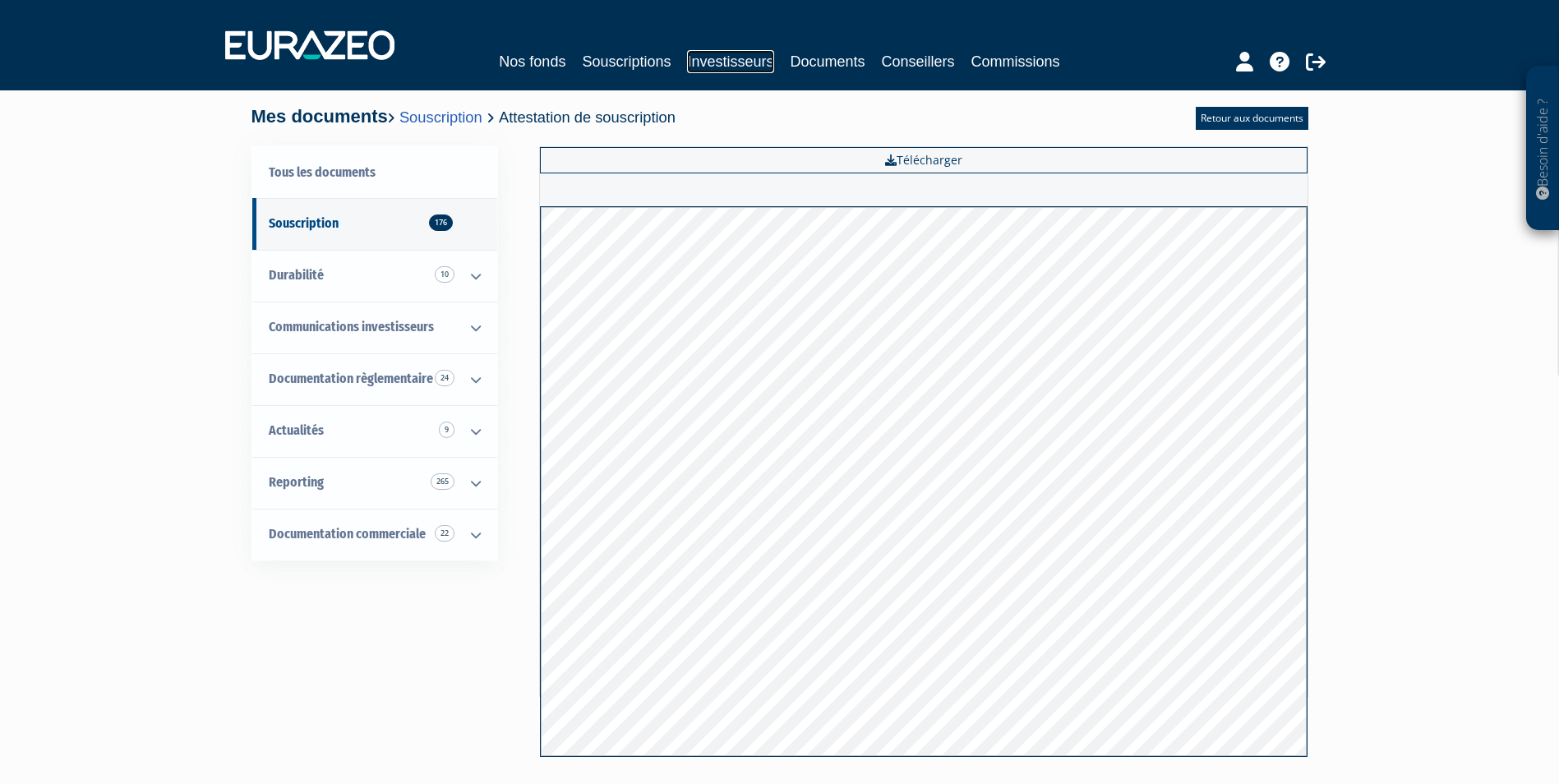
drag, startPoint x: 711, startPoint y: 60, endPoint x: 723, endPoint y: 53, distance: 13.9
click at [711, 60] on link "Investisseurs" at bounding box center [729, 62] width 86 height 23
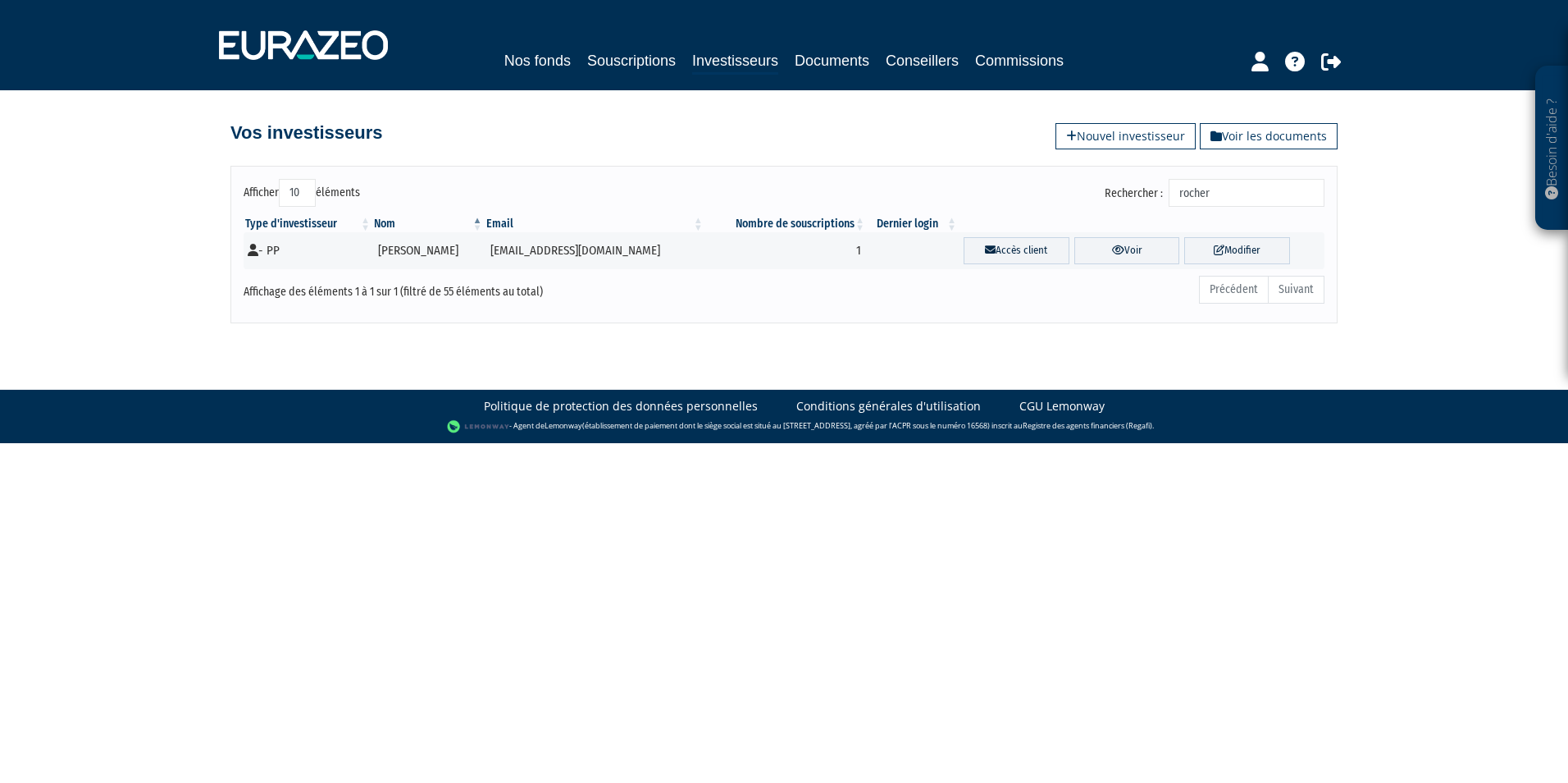
click at [1264, 183] on input "rocher" at bounding box center [1246, 192] width 156 height 27
drag, startPoint x: 1264, startPoint y: 183, endPoint x: 1023, endPoint y: 202, distance: 241.7
click at [1022, 203] on div "Rechercher : rocher" at bounding box center [1060, 195] width 528 height 32
type input "kennel"
click at [1162, 255] on link "Voir" at bounding box center [1141, 250] width 96 height 27
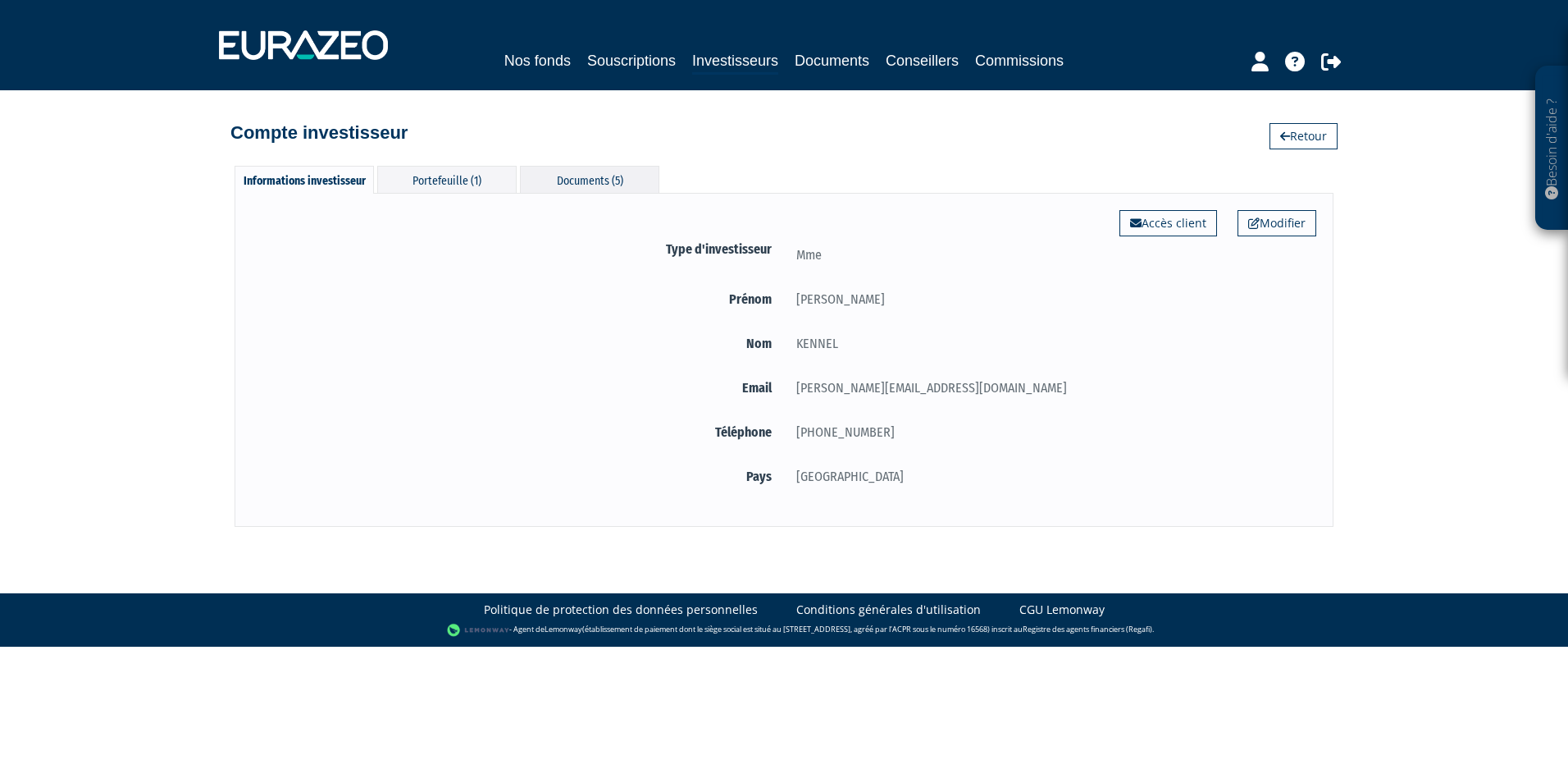
click at [578, 178] on div "Documents (5)" at bounding box center [589, 179] width 139 height 27
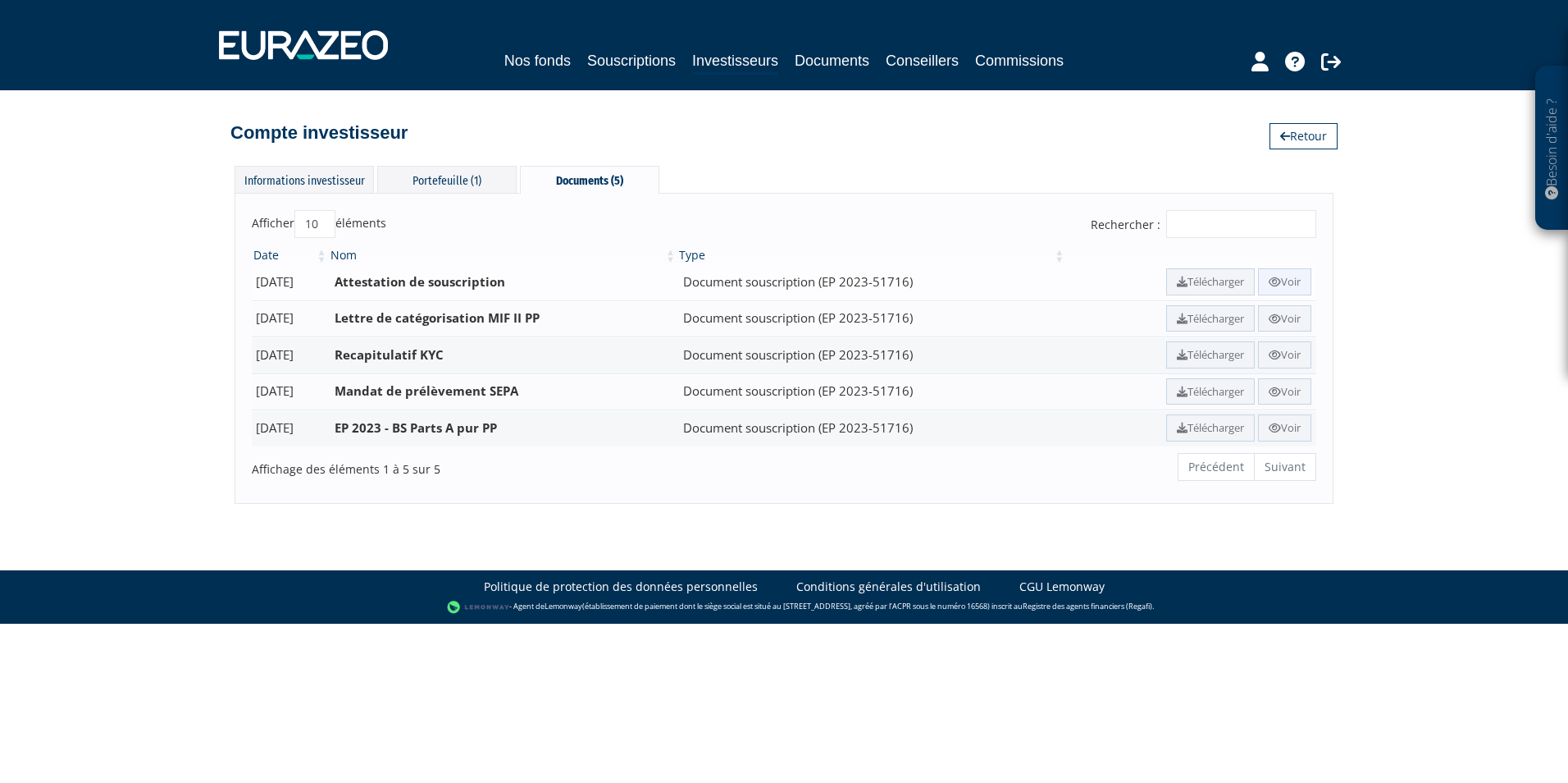
click at [1280, 276] on link "Voir" at bounding box center [1284, 281] width 53 height 27
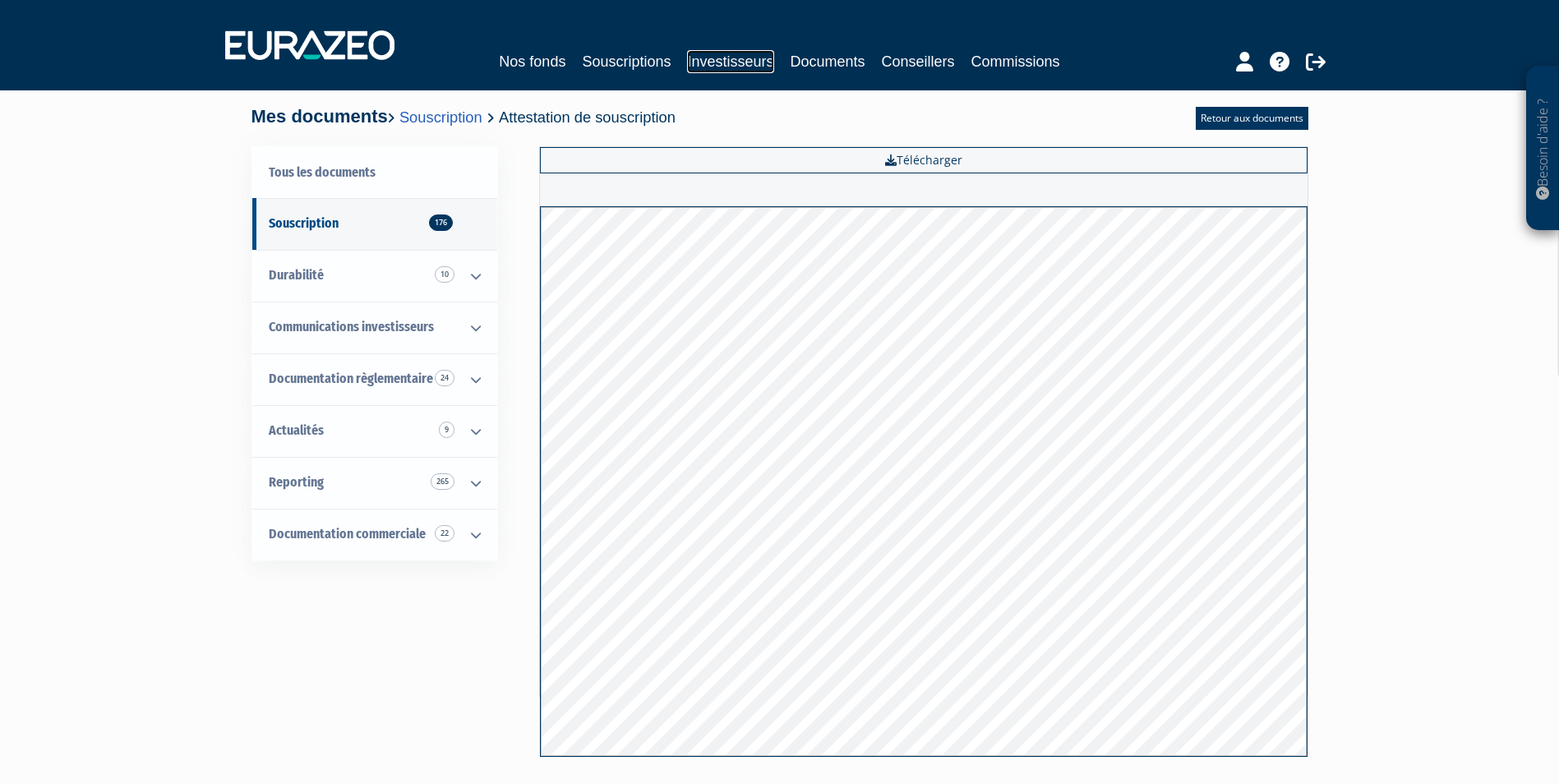
click at [726, 55] on link "Investisseurs" at bounding box center [729, 62] width 86 height 23
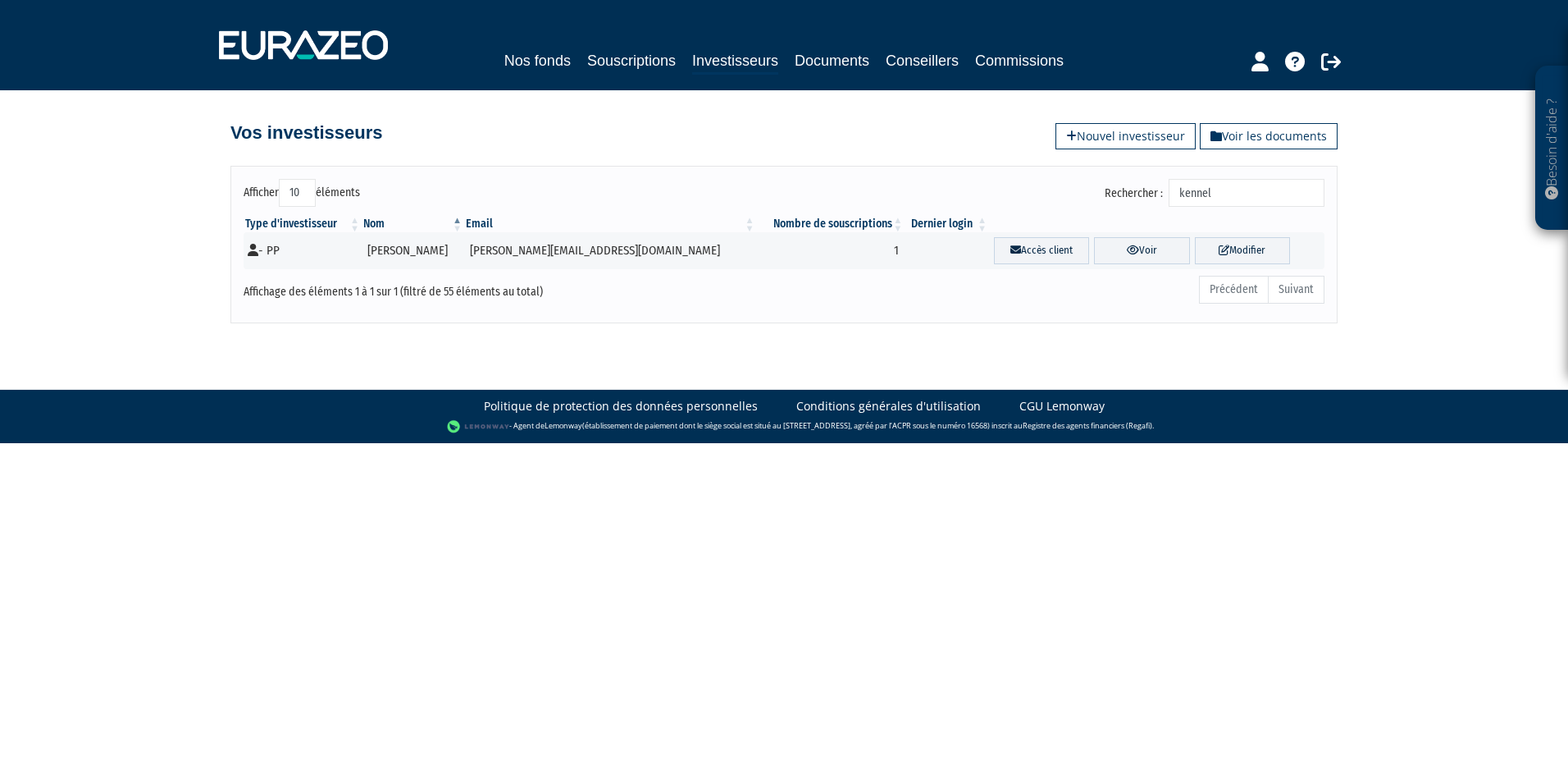
drag, startPoint x: 1248, startPoint y: 187, endPoint x: 1088, endPoint y: 187, distance: 160.0
click at [1088, 187] on div "Rechercher : kennel" at bounding box center [1060, 195] width 528 height 32
type input "vassard"
click at [1138, 256] on link "Voir" at bounding box center [1127, 250] width 106 height 27
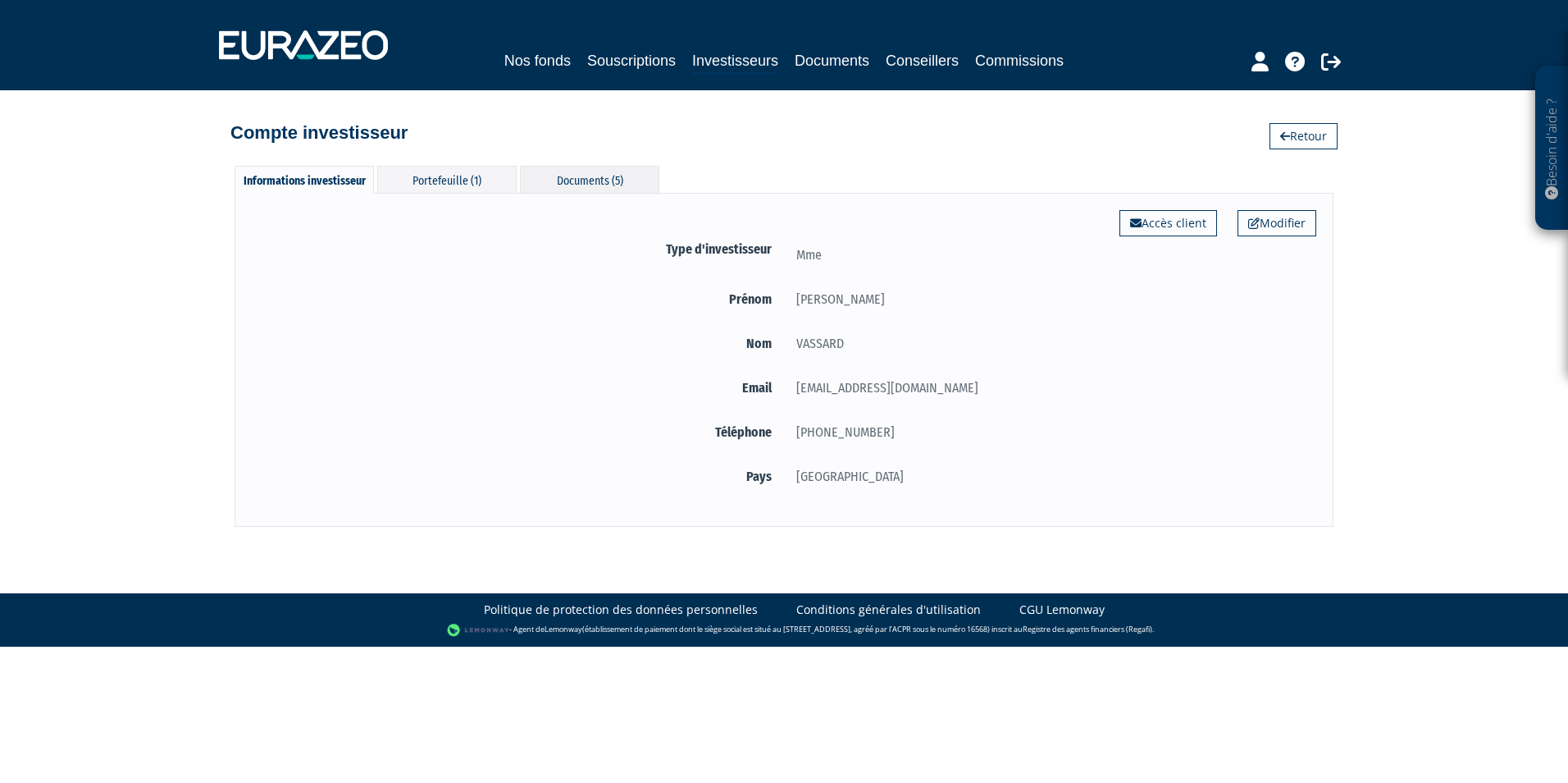
click at [605, 178] on div "Documents (5)" at bounding box center [589, 179] width 139 height 27
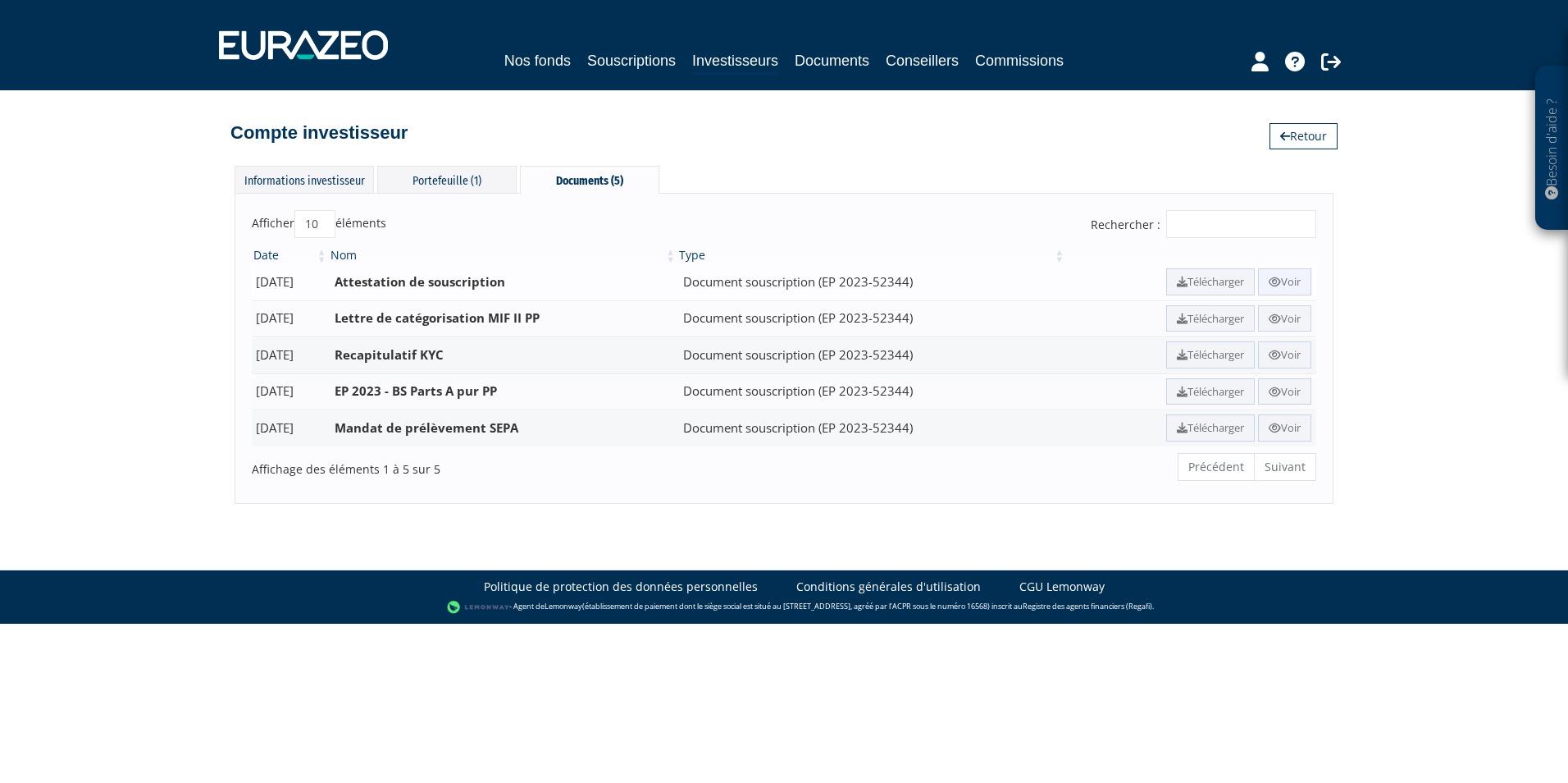
click at [1289, 279] on link "Voir" at bounding box center [1284, 281] width 53 height 27
